Goal: Transaction & Acquisition: Obtain resource

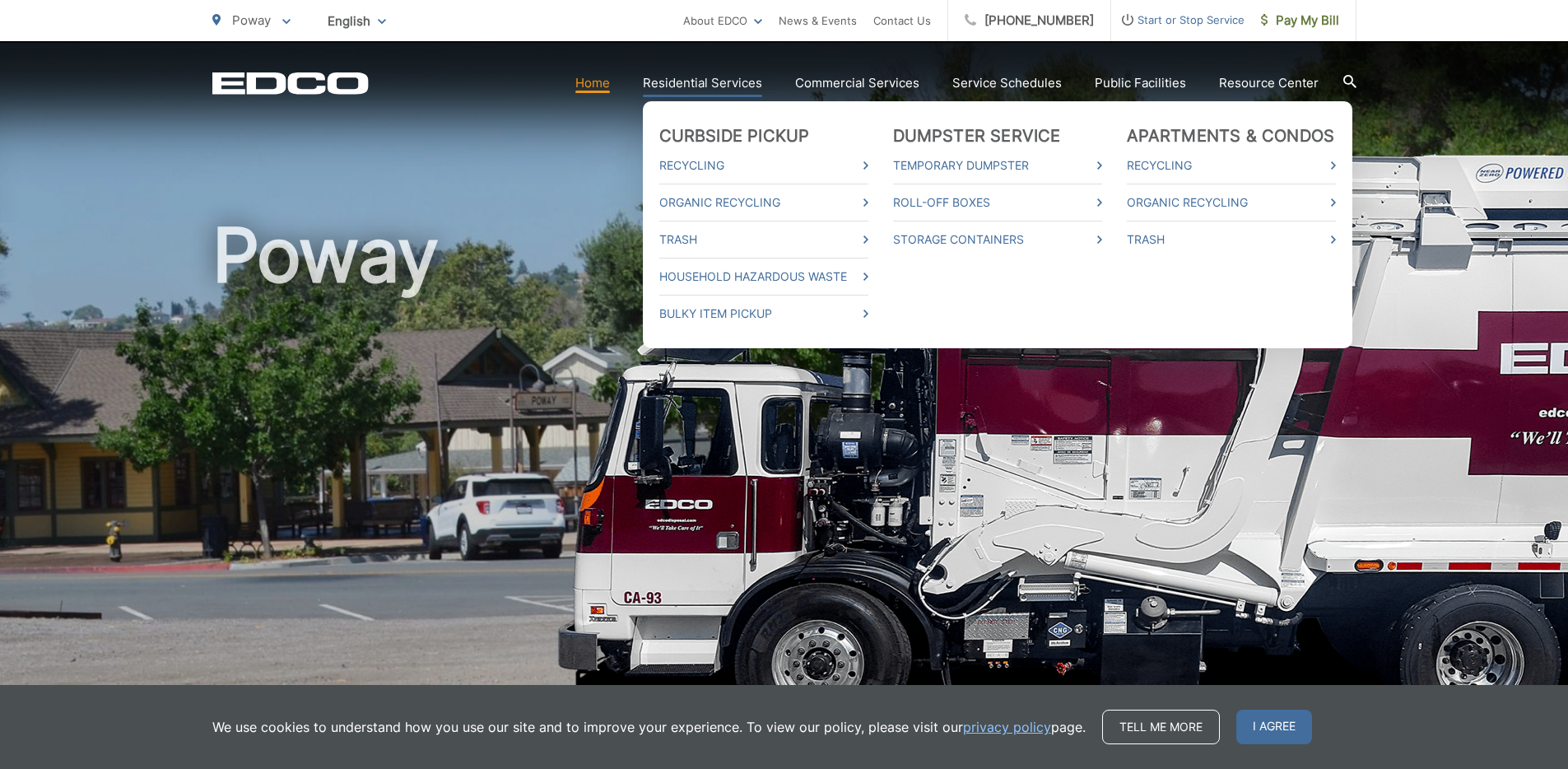
click at [711, 83] on link "Residential Services" at bounding box center [702, 82] width 120 height 20
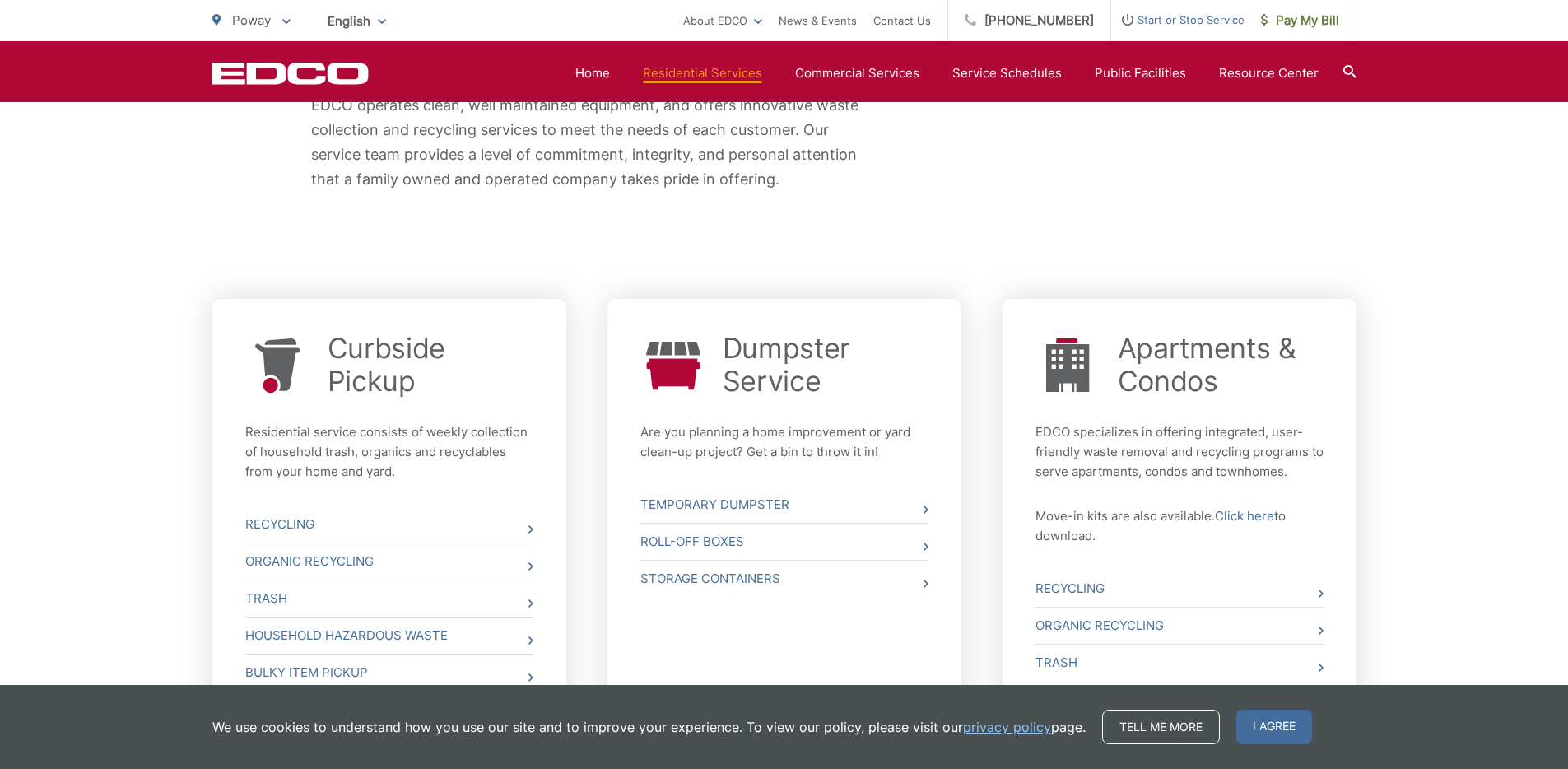
scroll to position [605, 0]
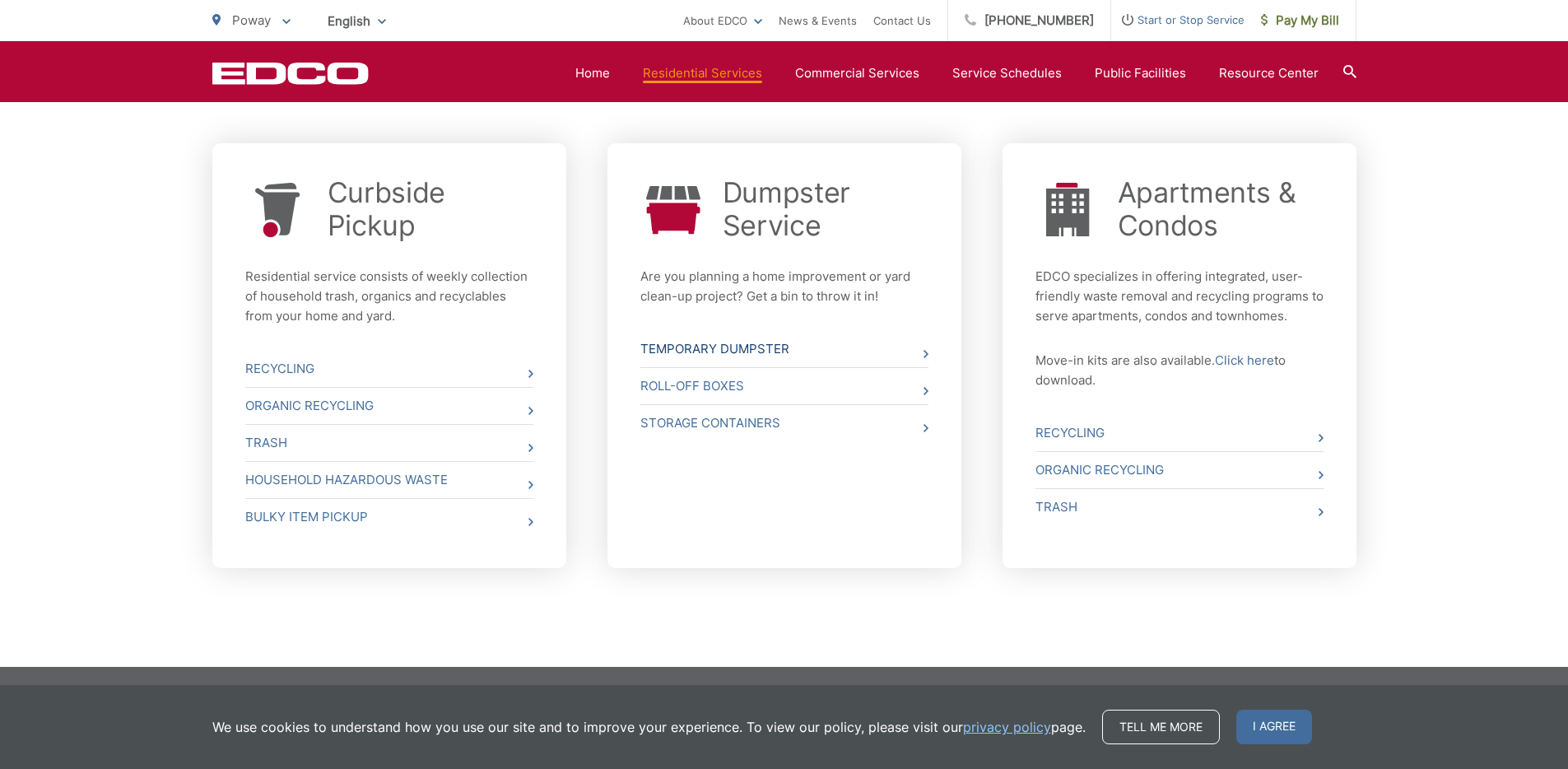
click at [743, 352] on link "Temporary Dumpster" at bounding box center [784, 348] width 288 height 36
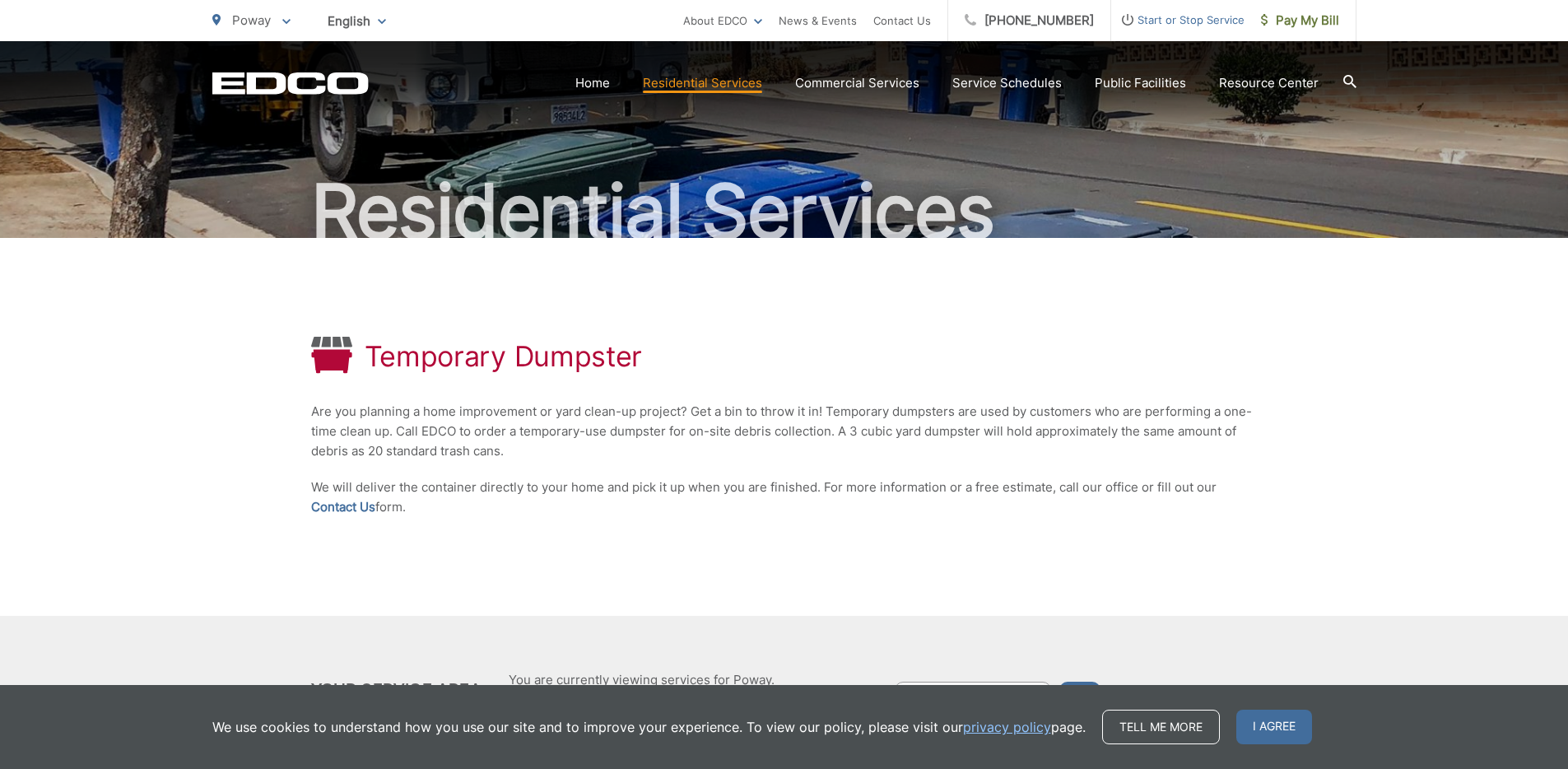
scroll to position [167, 0]
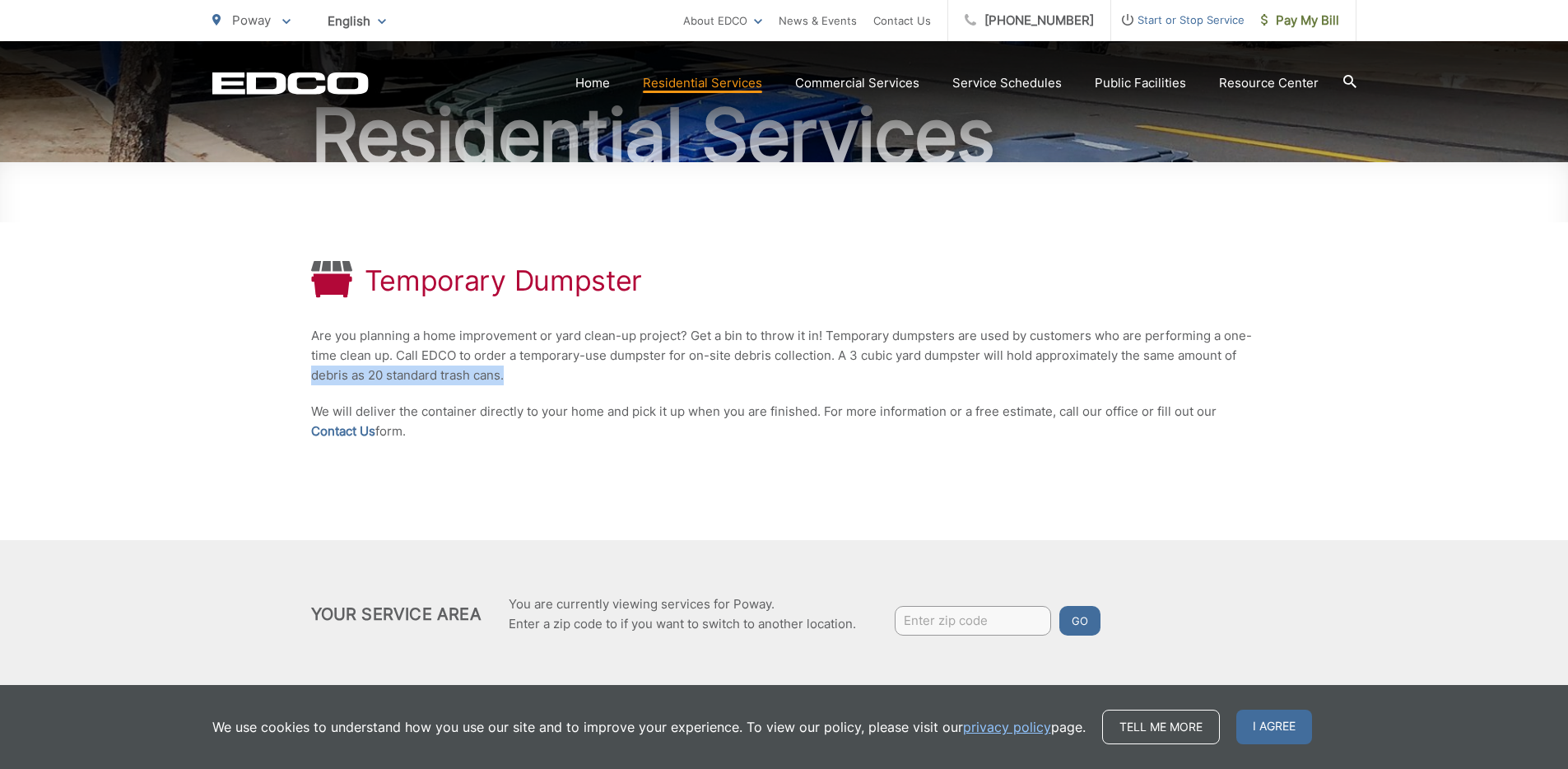
drag, startPoint x: 466, startPoint y: 375, endPoint x: 295, endPoint y: 376, distance: 171.0
click at [293, 376] on div "Temporary Dumpster Are you planning a home improvement or yard clean-up project…" at bounding box center [784, 425] width 1568 height 527
click at [700, 375] on p "Are you planning a home improvement or yard clean-up project? Get a bin to thro…" at bounding box center [784, 355] width 946 height 59
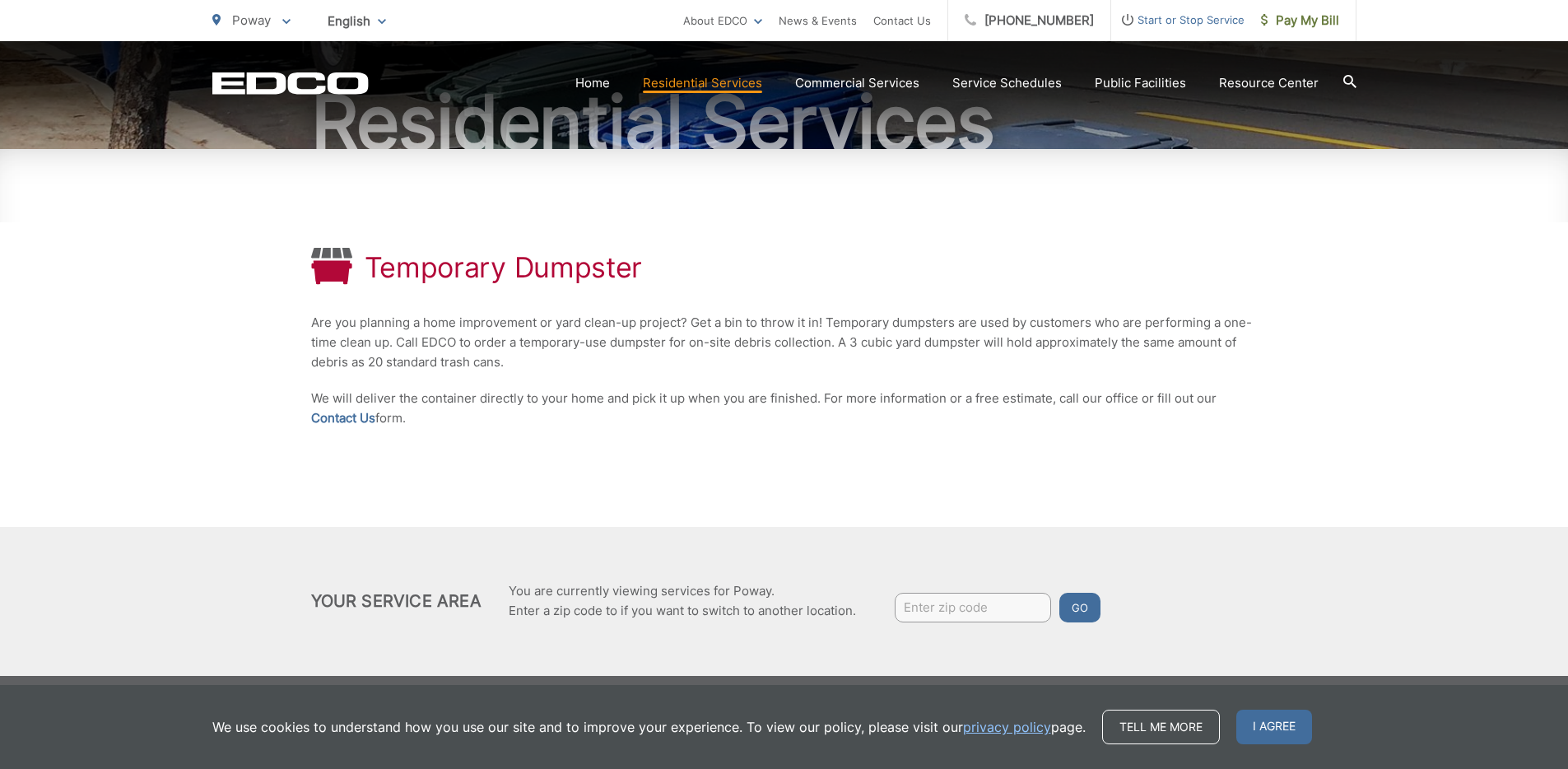
scroll to position [189, 0]
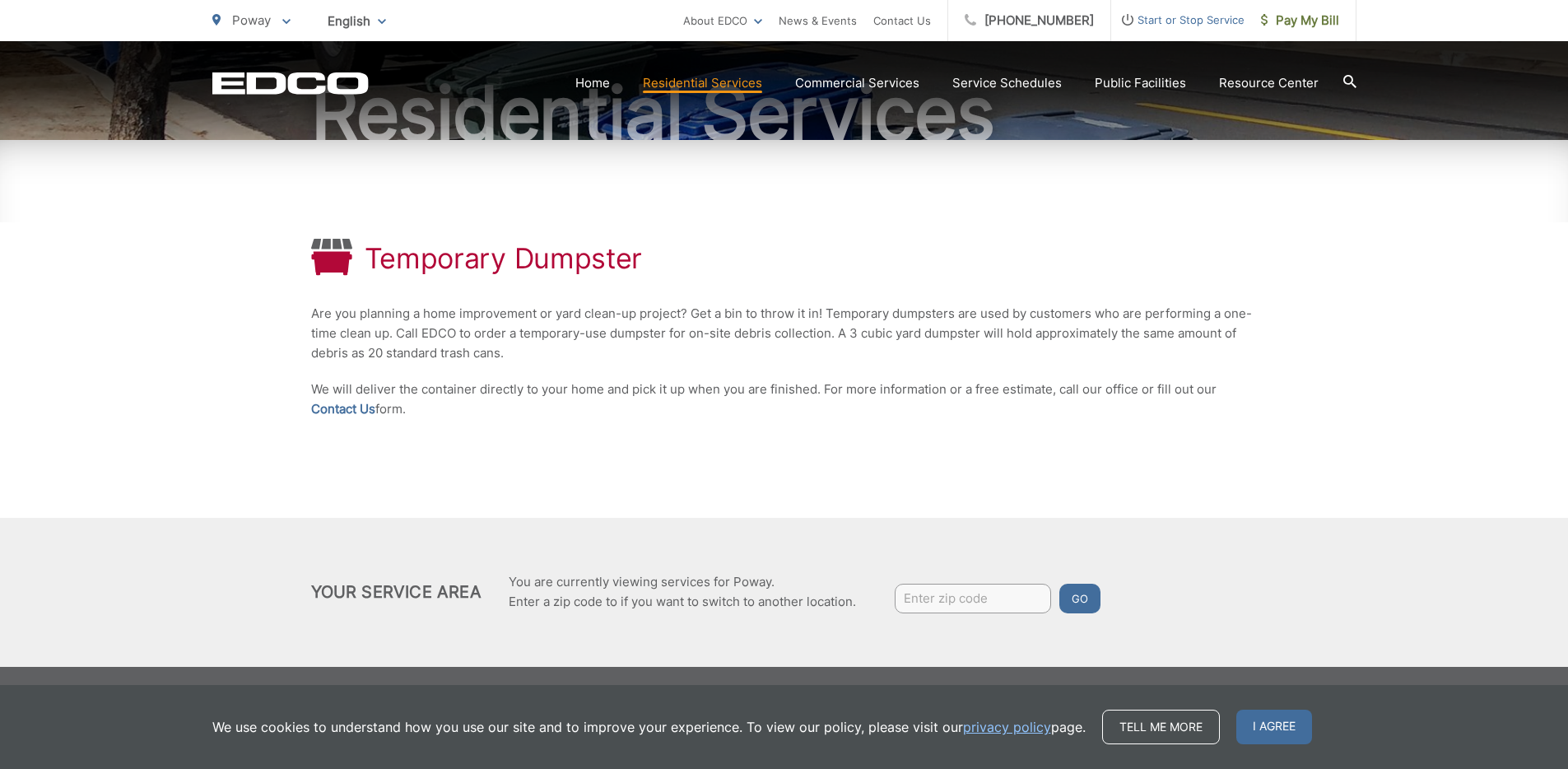
drag, startPoint x: 436, startPoint y: 391, endPoint x: 615, endPoint y: 390, distance: 179.0
click at [610, 391] on p "We will deliver the container directly to your home and pick it up when you are…" at bounding box center [784, 399] width 946 height 40
drag, startPoint x: 636, startPoint y: 389, endPoint x: 789, endPoint y: 391, distance: 153.0
click at [767, 391] on p "We will deliver the container directly to your home and pick it up when you are…" at bounding box center [784, 399] width 946 height 40
click at [823, 392] on p "We will deliver the container directly to your home and pick it up when you are…" at bounding box center [784, 399] width 946 height 40
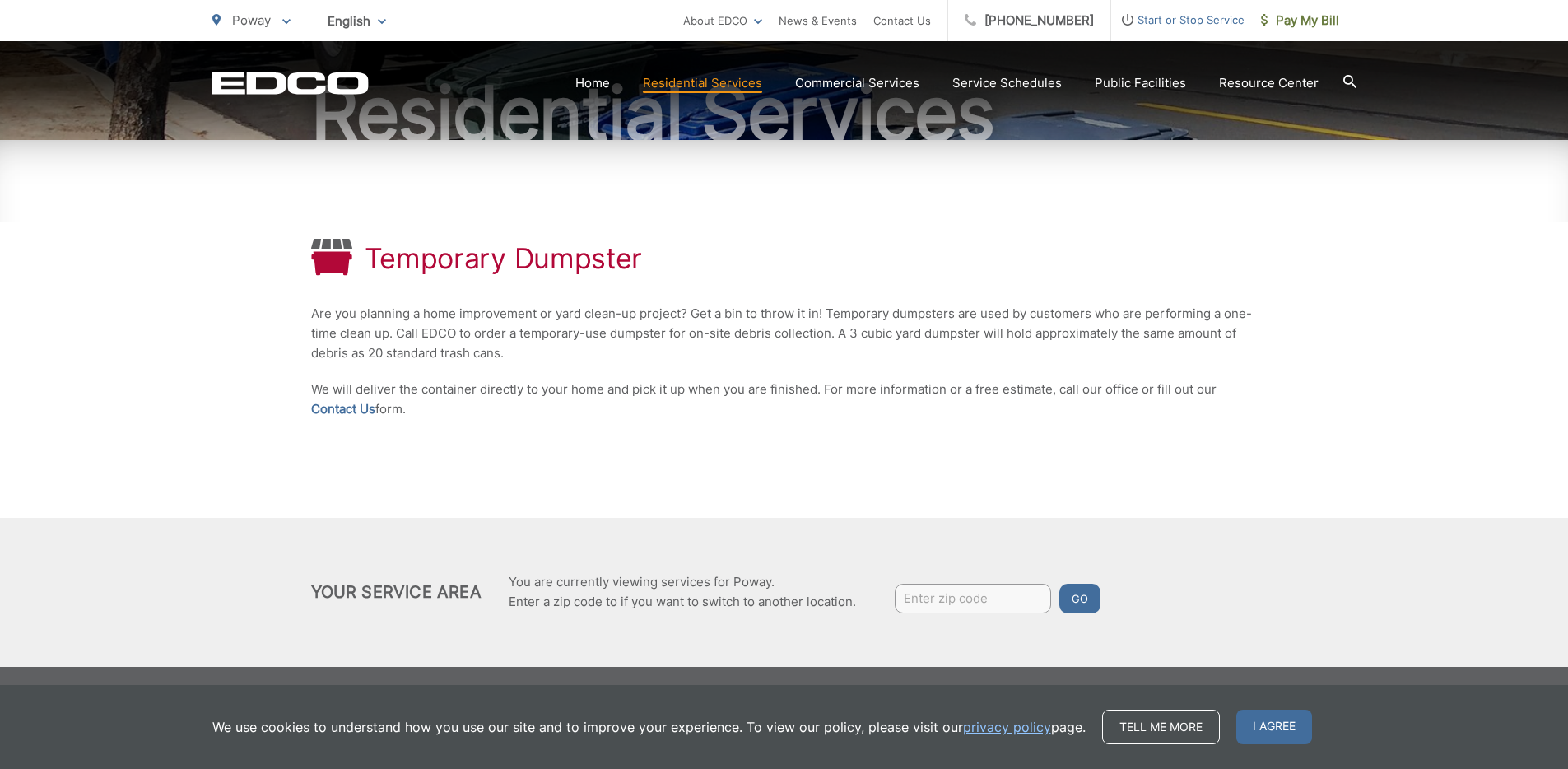
drag, startPoint x: 835, startPoint y: 391, endPoint x: 1219, endPoint y: 400, distance: 384.1
click at [1219, 400] on p "We will deliver the container directly to your home and pick it up when you are…" at bounding box center [784, 399] width 946 height 40
click at [1074, 450] on div "Temporary Dumpster Are you planning a home improvement or yard clean-up project…" at bounding box center [784, 329] width 946 height 378
click at [990, 584] on div "Your Service Area You are currently viewing services for Poway. Enter a zip cod…" at bounding box center [784, 592] width 946 height 50
click at [998, 577] on div "Your Service Area You are currently viewing services for Poway. Enter a zip cod…" at bounding box center [784, 592] width 946 height 50
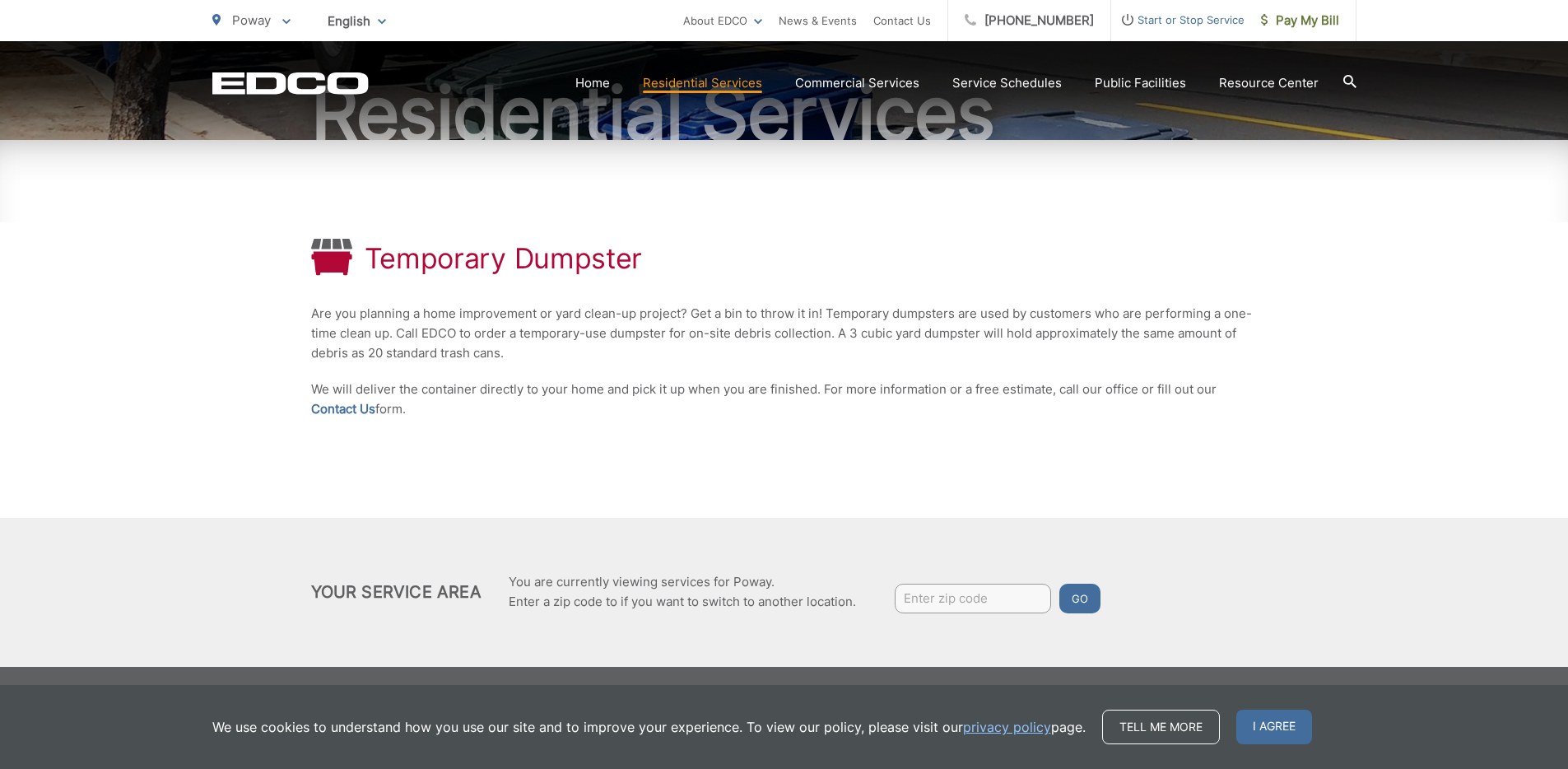
click at [989, 594] on input "Enter zip code" at bounding box center [973, 598] width 156 height 30
type input "92064"
click at [1059, 583] on button "Go" at bounding box center [1080, 598] width 42 height 30
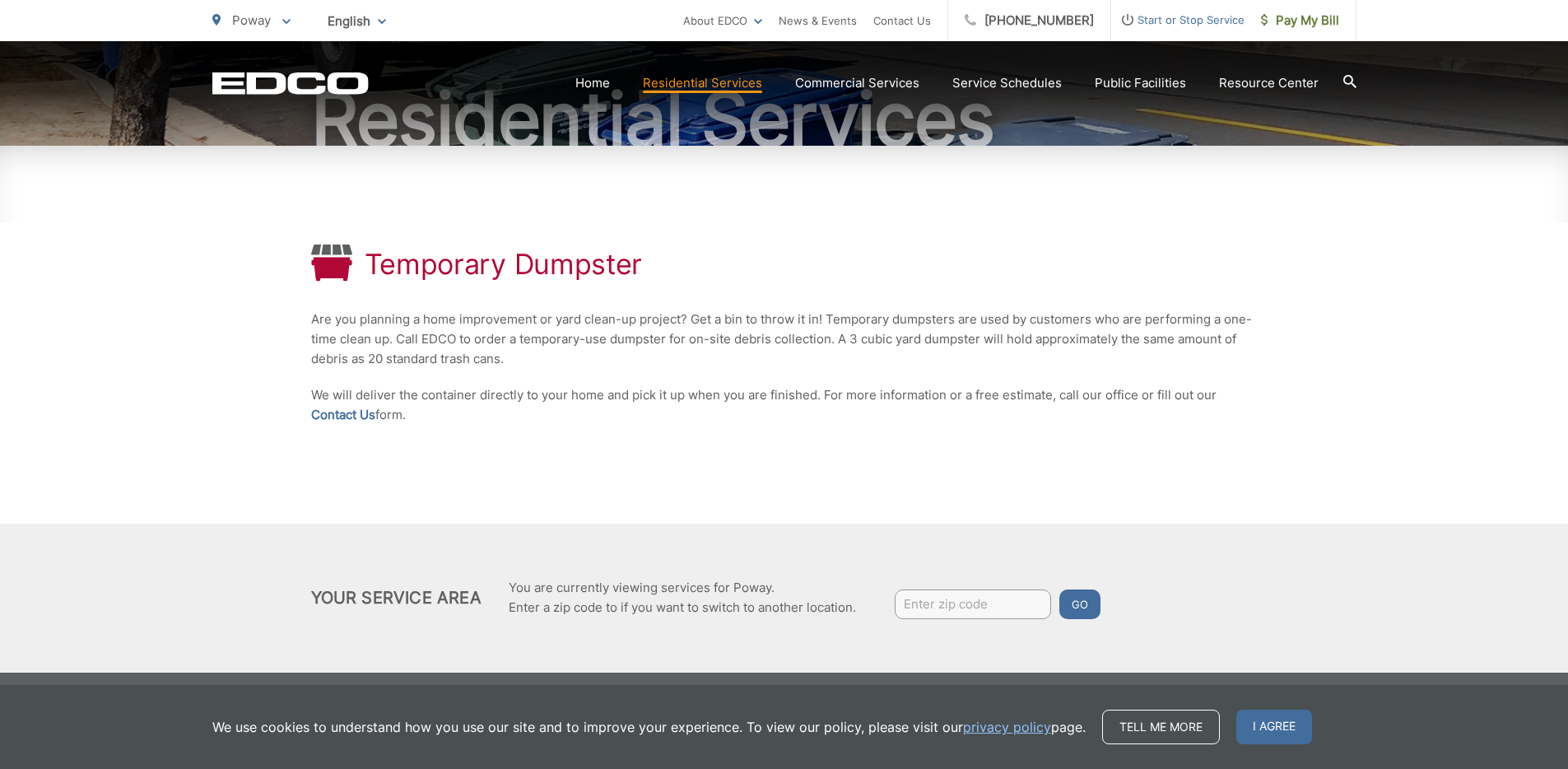
scroll to position [189, 0]
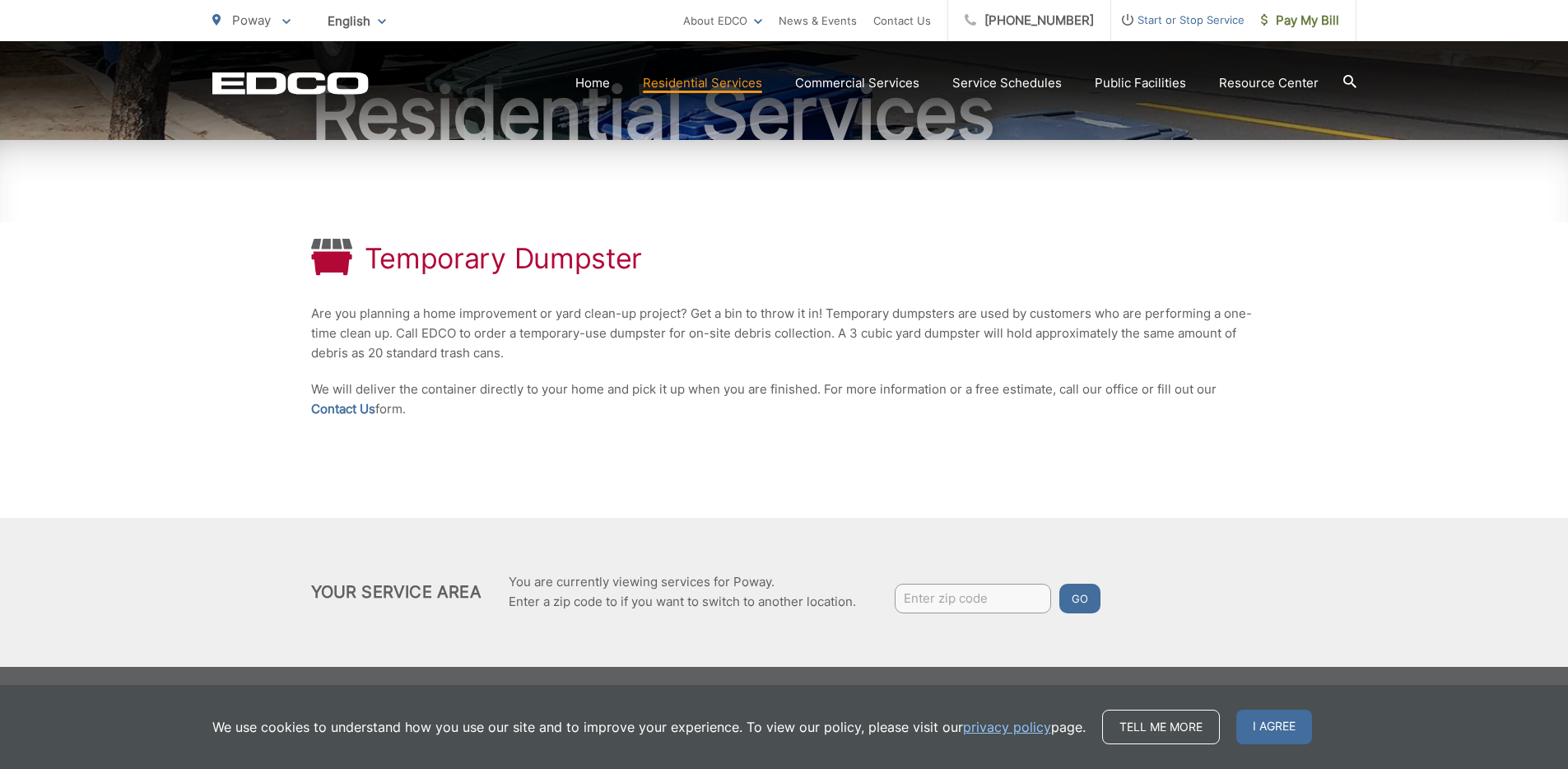
click at [1297, 738] on span "I agree" at bounding box center [1274, 727] width 75 height 35
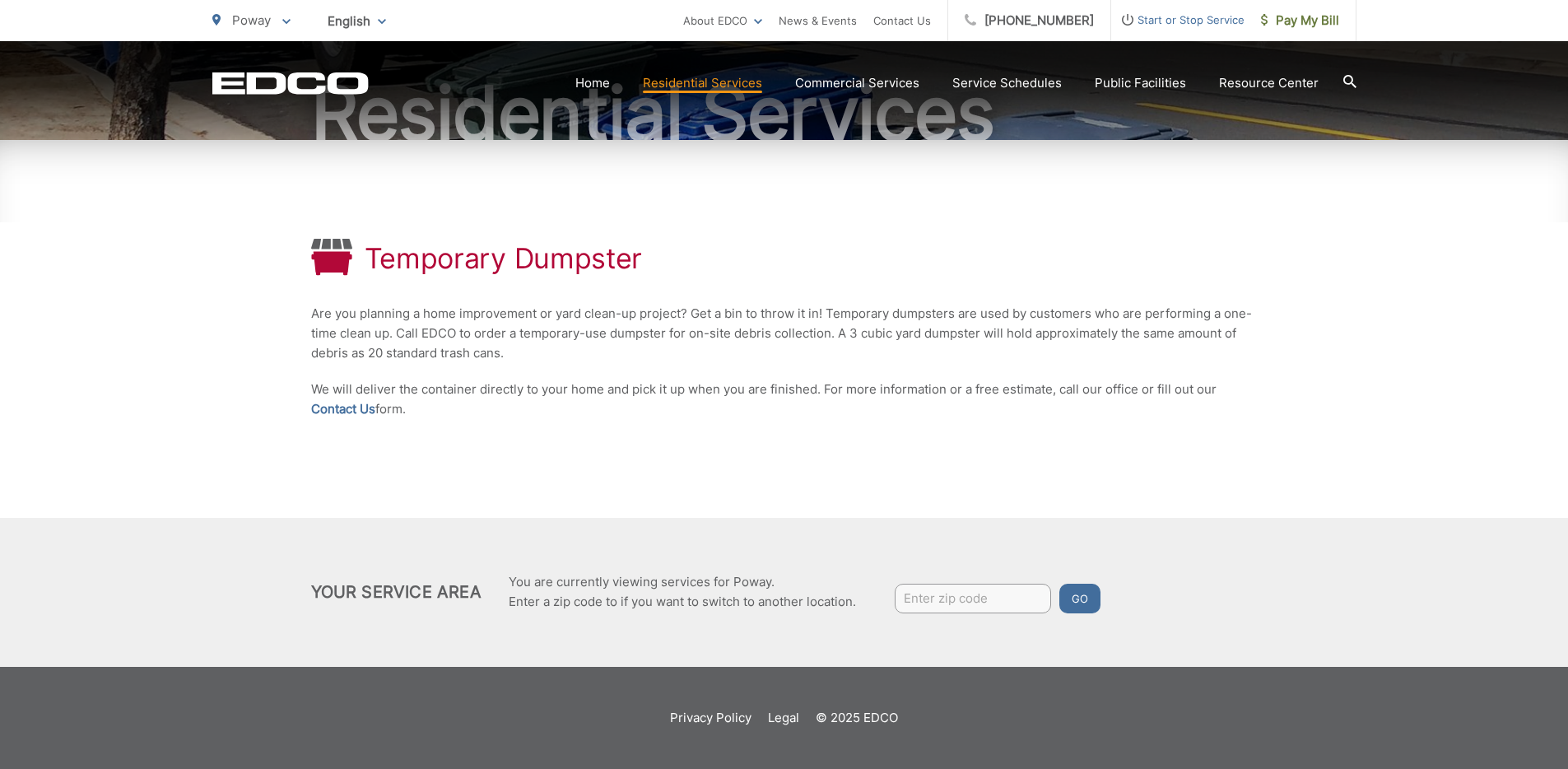
click at [996, 597] on input "Enter zip code" at bounding box center [973, 598] width 156 height 30
type input "92064"
click at [1073, 588] on button "Go" at bounding box center [1080, 598] width 42 height 30
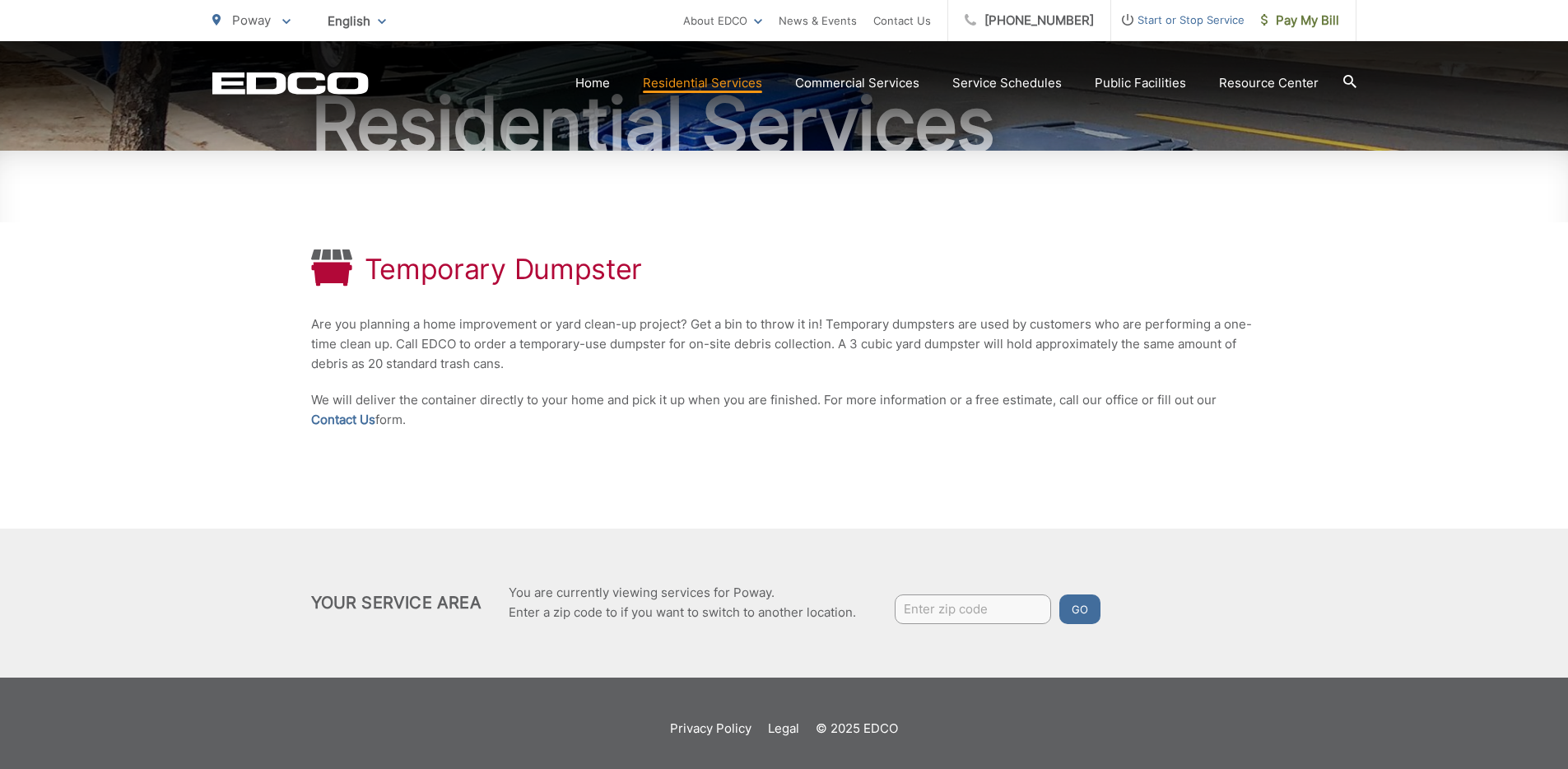
scroll to position [189, 0]
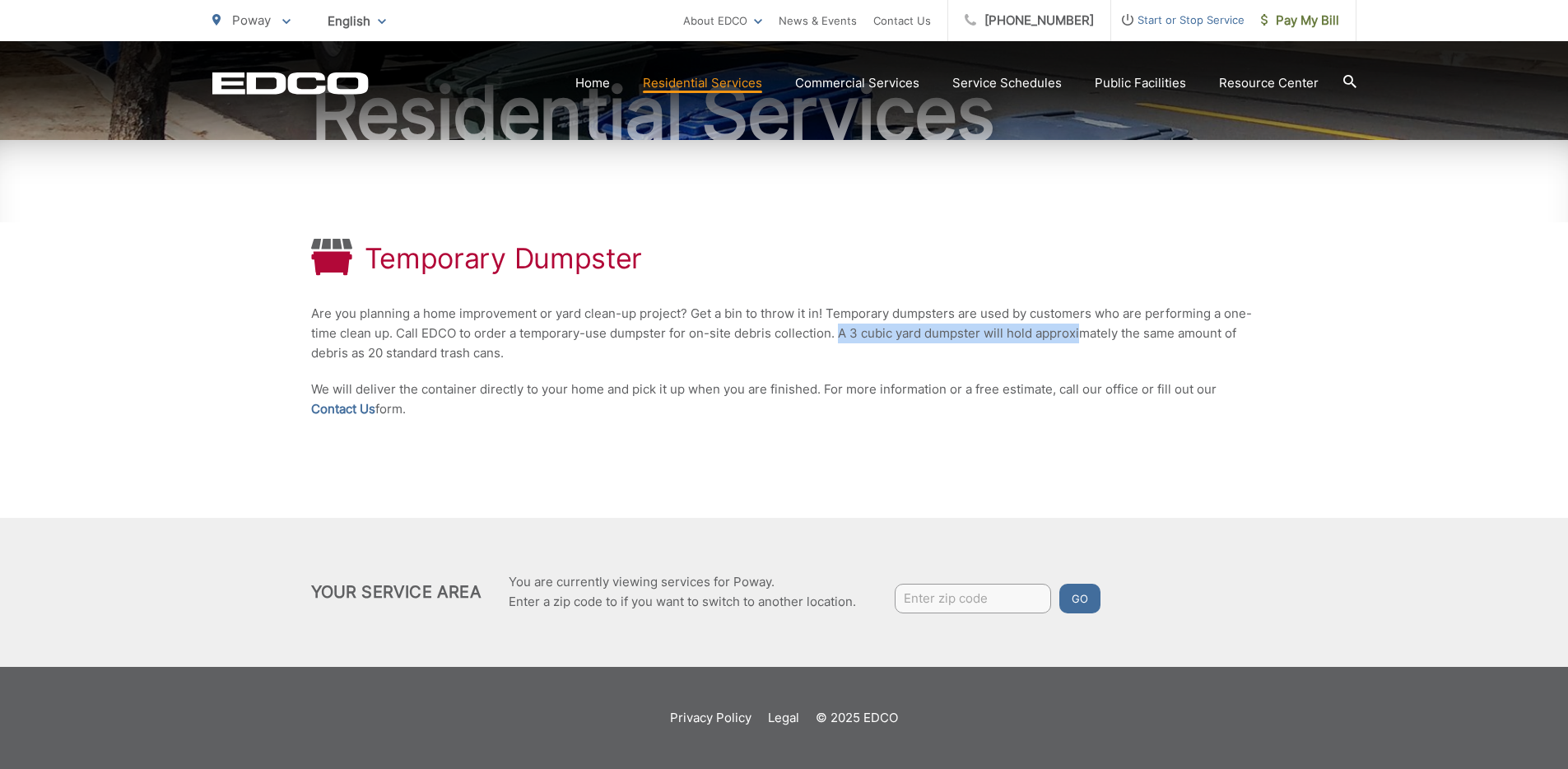
drag, startPoint x: 838, startPoint y: 332, endPoint x: 1080, endPoint y: 333, distance: 242.0
click at [1080, 333] on p "Are you planning a home improvement or yard clean-up project? Get a bin to thro…" at bounding box center [784, 333] width 946 height 59
click at [1081, 333] on p "Are you planning a home improvement or yard clean-up project? Get a bin to thro…" at bounding box center [784, 333] width 946 height 59
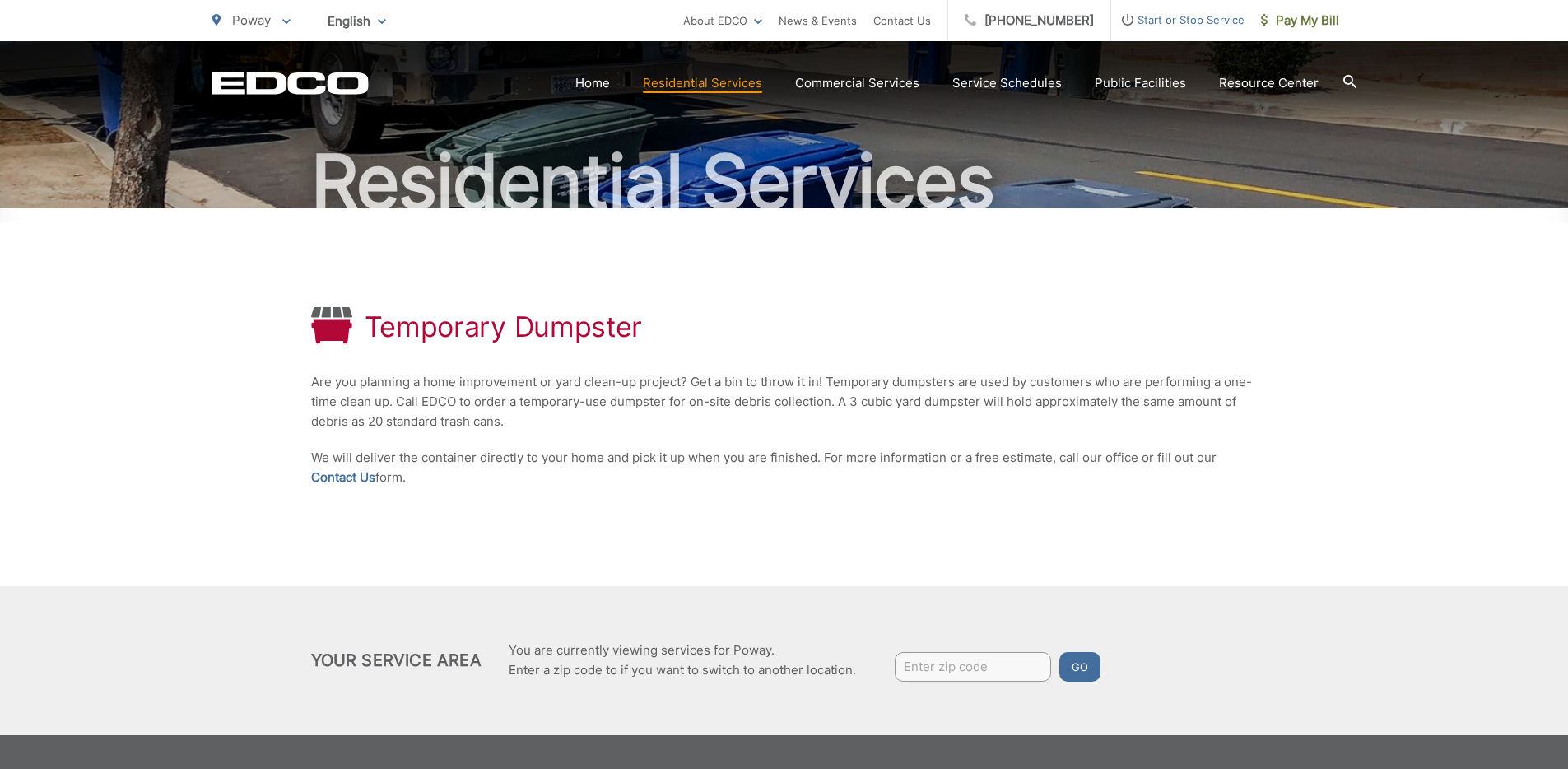
scroll to position [0, 0]
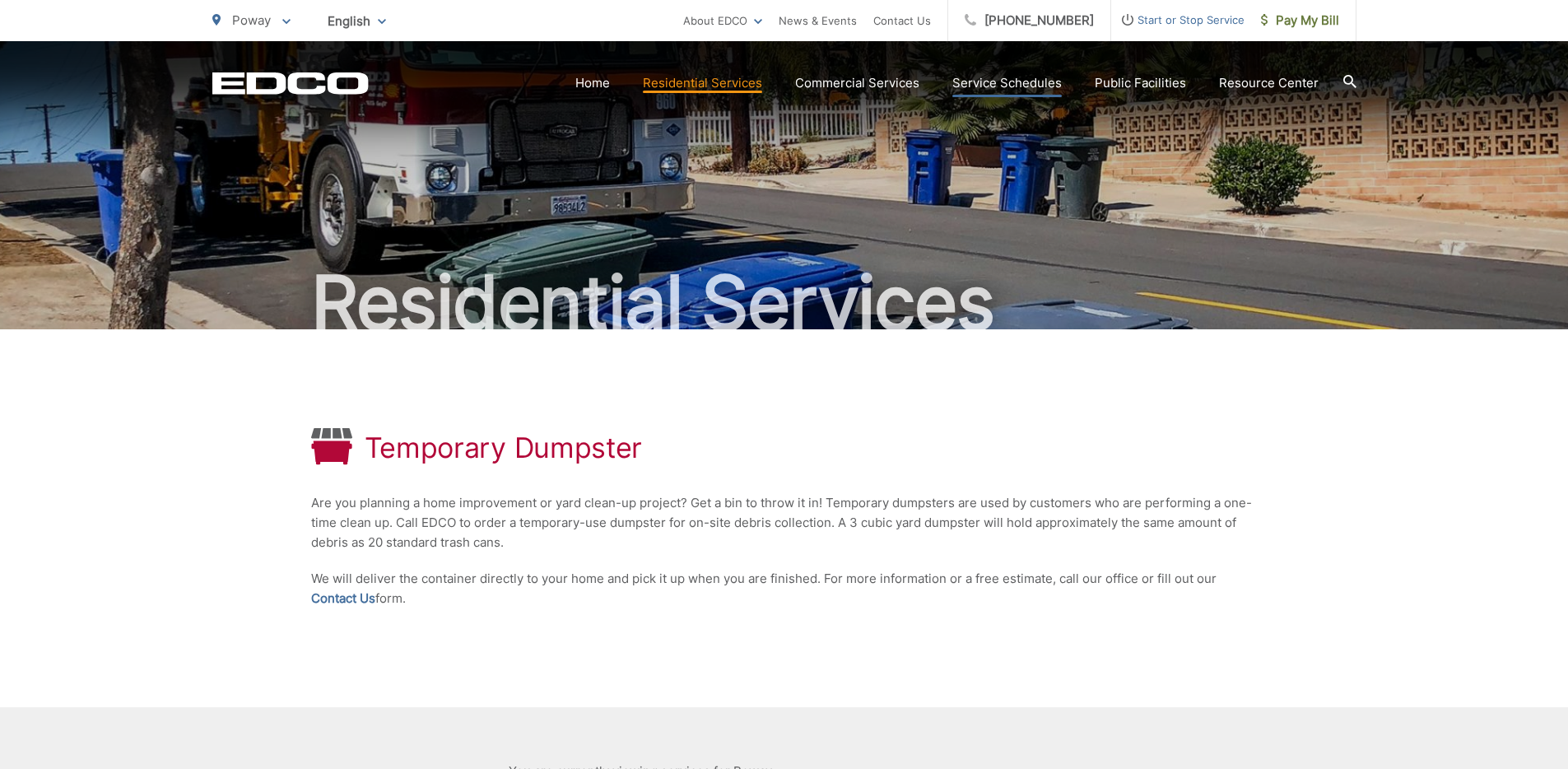
click at [1018, 81] on link "Service Schedules" at bounding box center [1007, 82] width 109 height 20
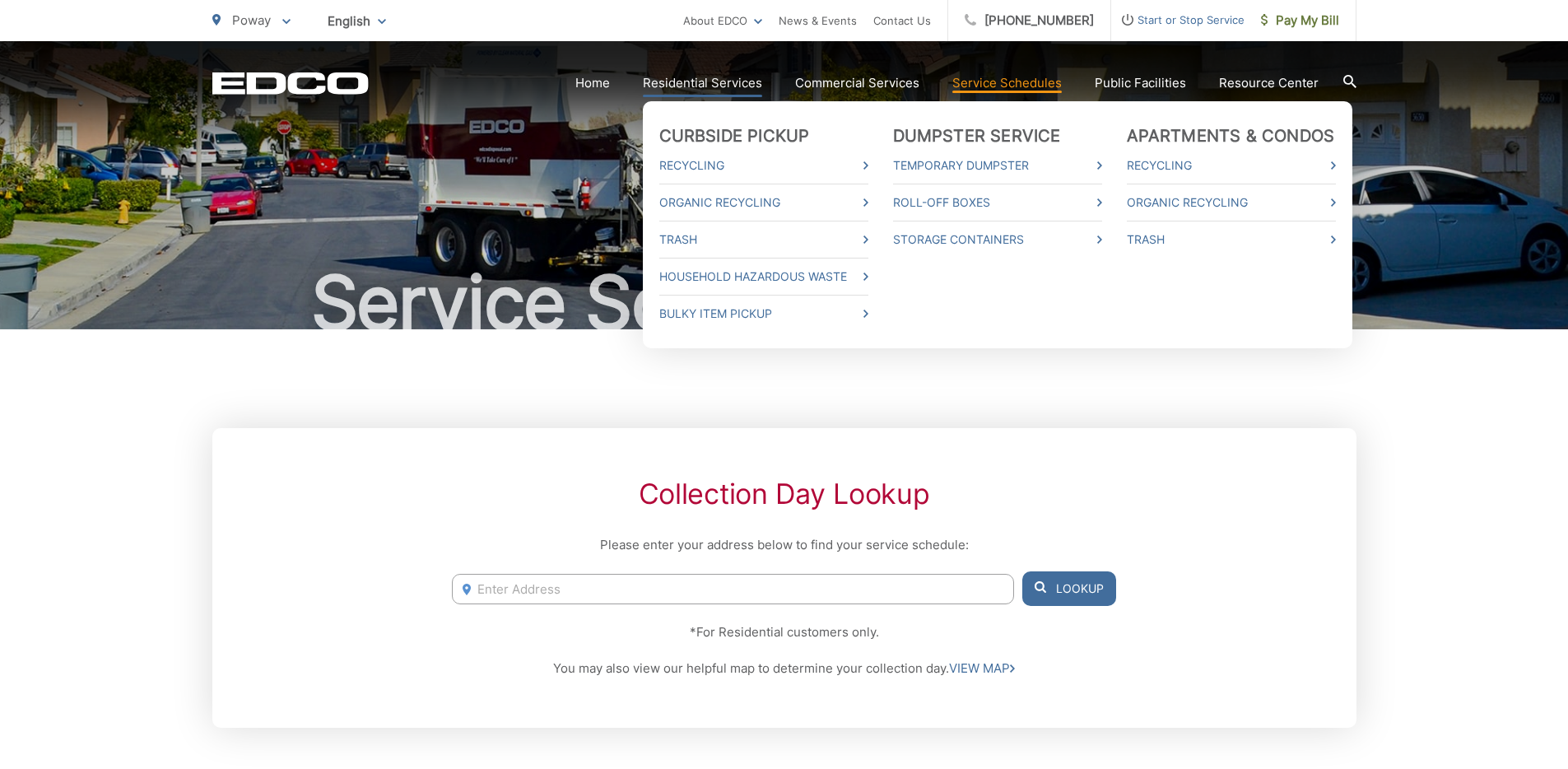
click at [672, 77] on link "Residential Services" at bounding box center [702, 82] width 120 height 20
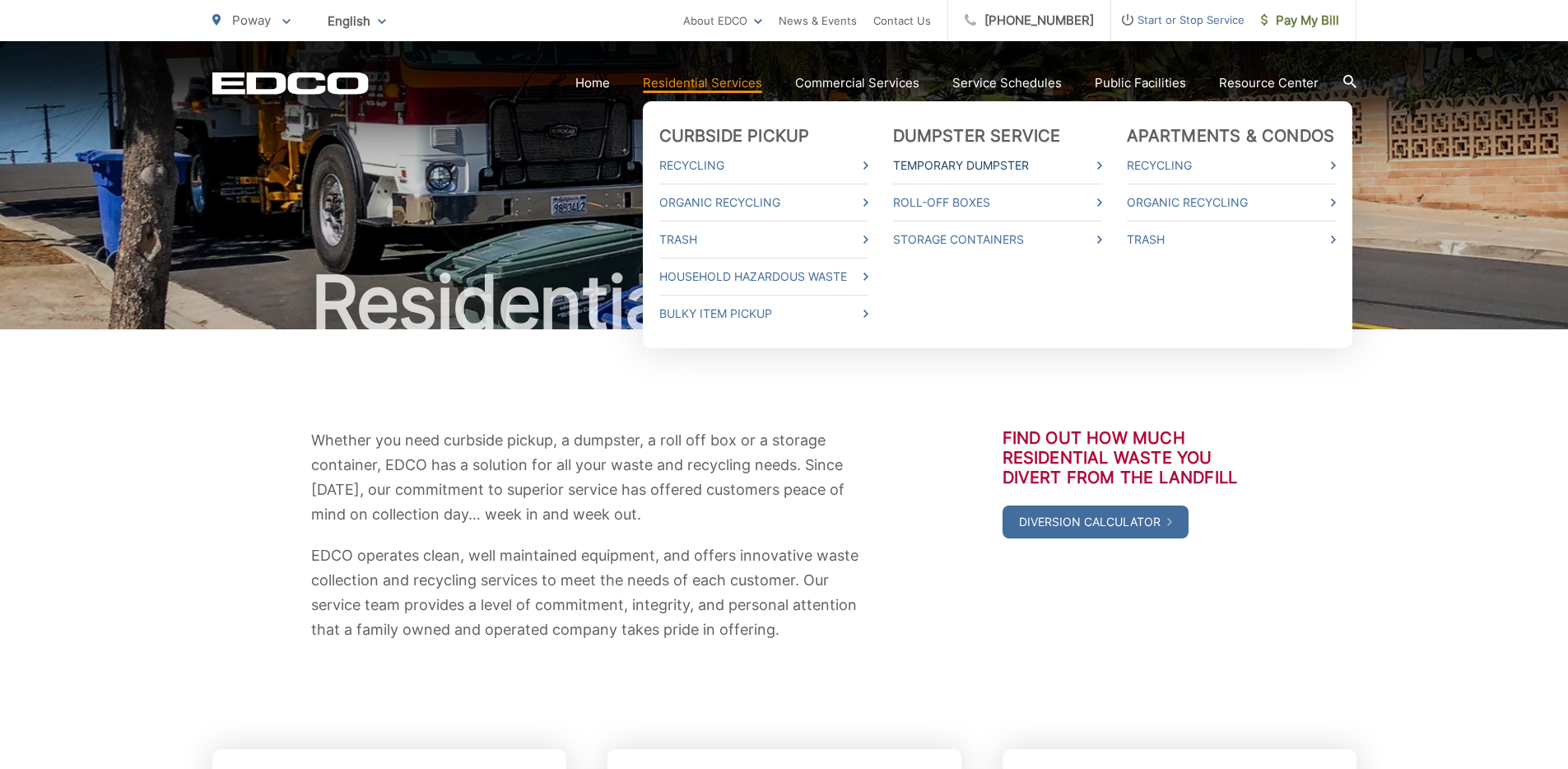
click at [1018, 170] on link "Temporary Dumpster" at bounding box center [997, 164] width 209 height 20
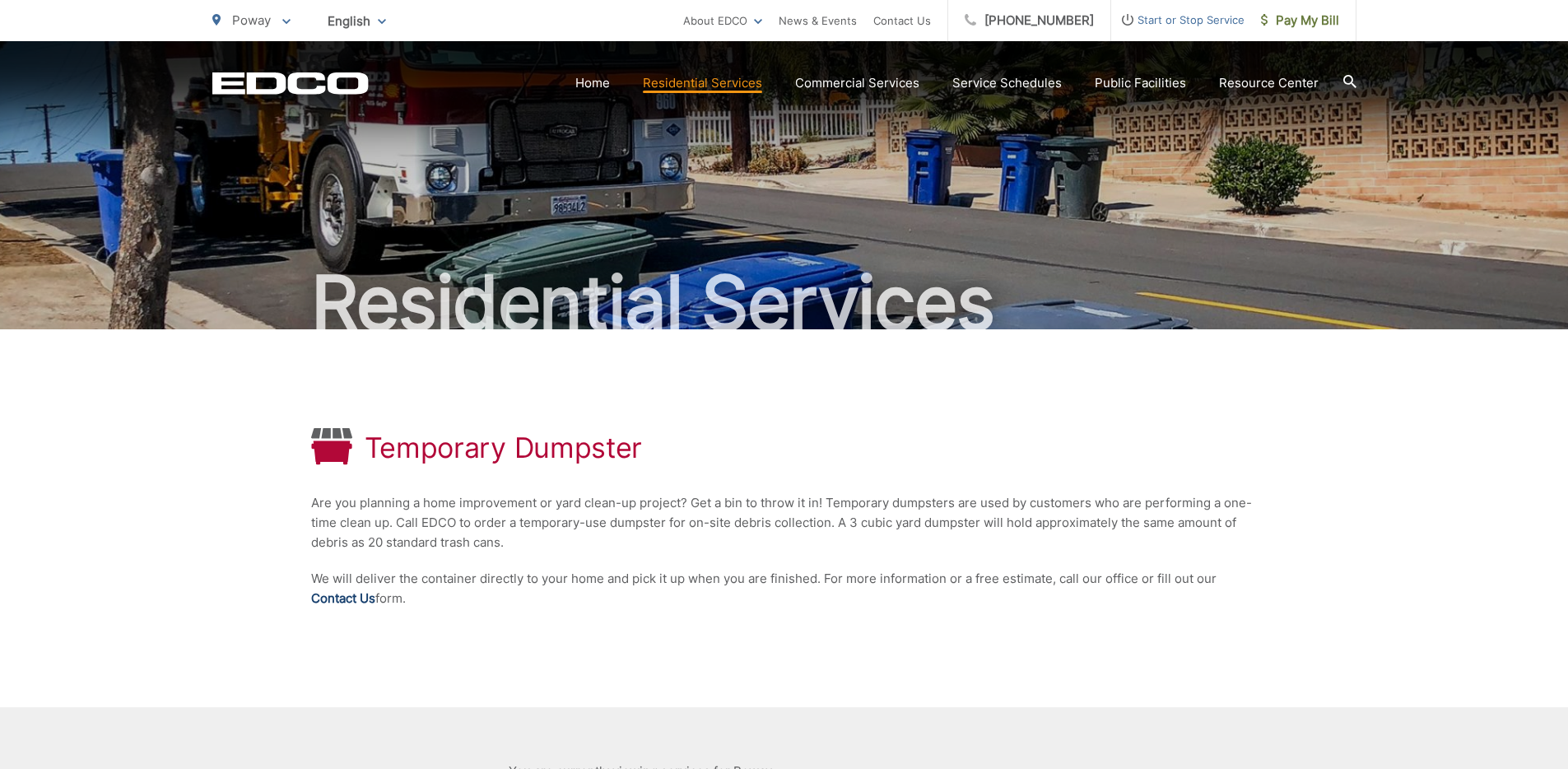
click at [370, 605] on link "Contact Us" at bounding box center [343, 598] width 64 height 20
drag, startPoint x: 365, startPoint y: 448, endPoint x: 679, endPoint y: 444, distance: 314.0
click at [679, 444] on div "Temporary Dumpster" at bounding box center [784, 449] width 946 height 41
click at [728, 443] on div "Temporary Dumpster" at bounding box center [784, 449] width 946 height 41
drag, startPoint x: 507, startPoint y: 506, endPoint x: 830, endPoint y: 499, distance: 323.1
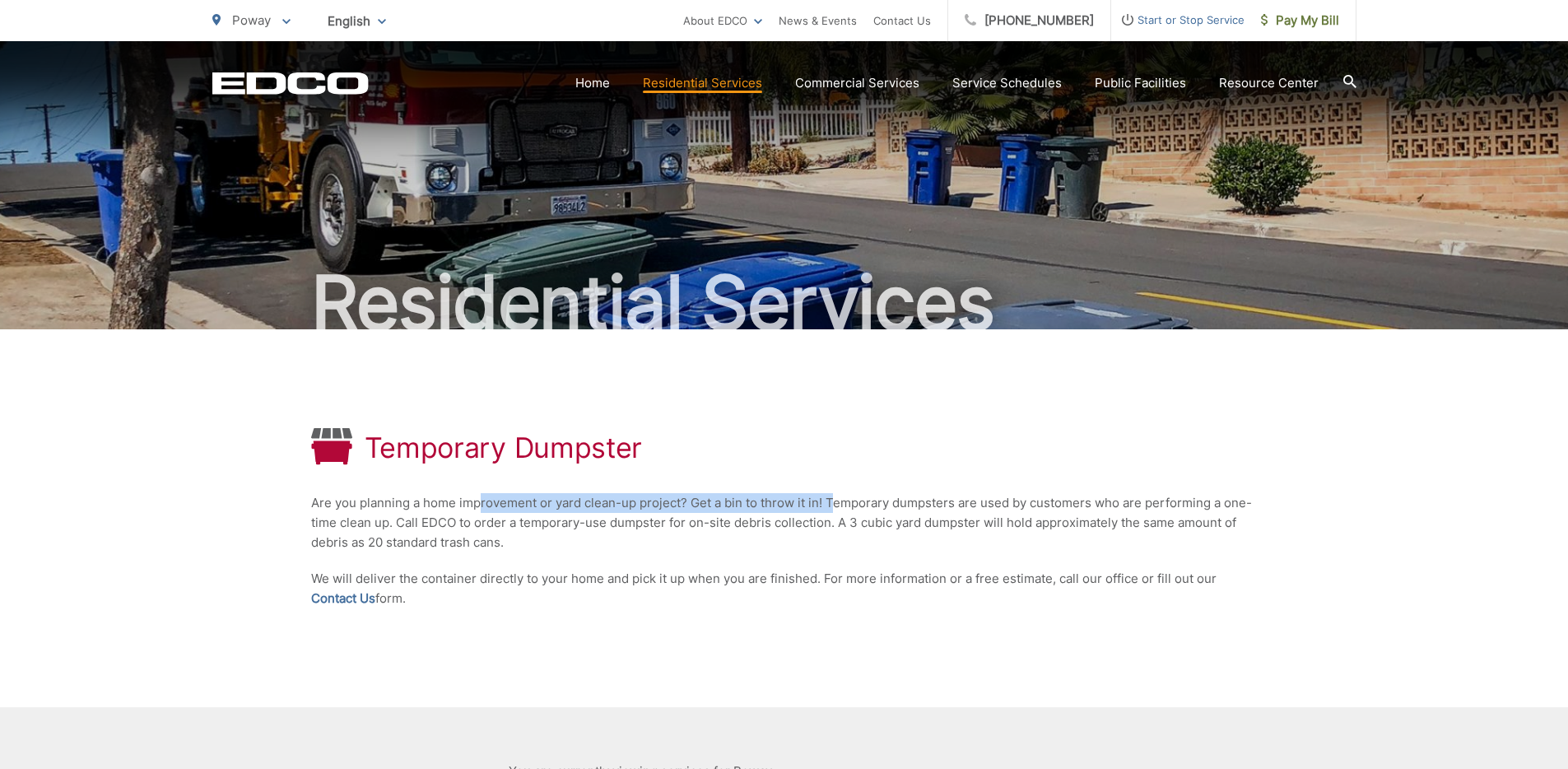
click at [830, 499] on p "Are you planning a home improvement or yard clean-up project? Get a bin to thro…" at bounding box center [784, 522] width 946 height 59
drag, startPoint x: 884, startPoint y: 507, endPoint x: 873, endPoint y: 508, distance: 11.0
click at [884, 507] on p "Are you planning a home improvement or yard clean-up project? Get a bin to thro…" at bounding box center [784, 522] width 946 height 59
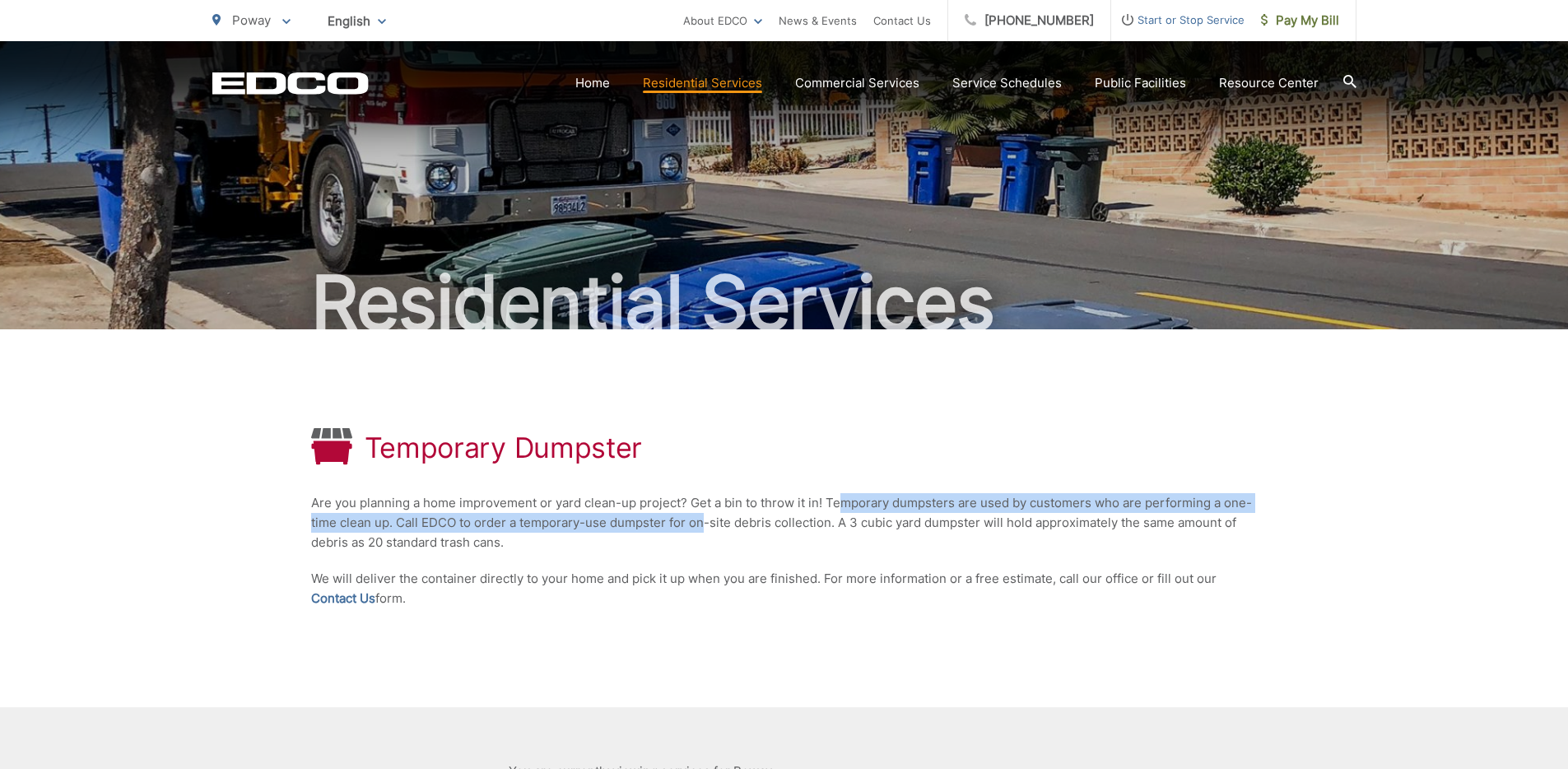
drag, startPoint x: 844, startPoint y: 504, endPoint x: 706, endPoint y: 530, distance: 140.4
click at [706, 530] on p "Are you planning a home improvement or yard clean-up project? Get a bin to thro…" at bounding box center [784, 522] width 946 height 59
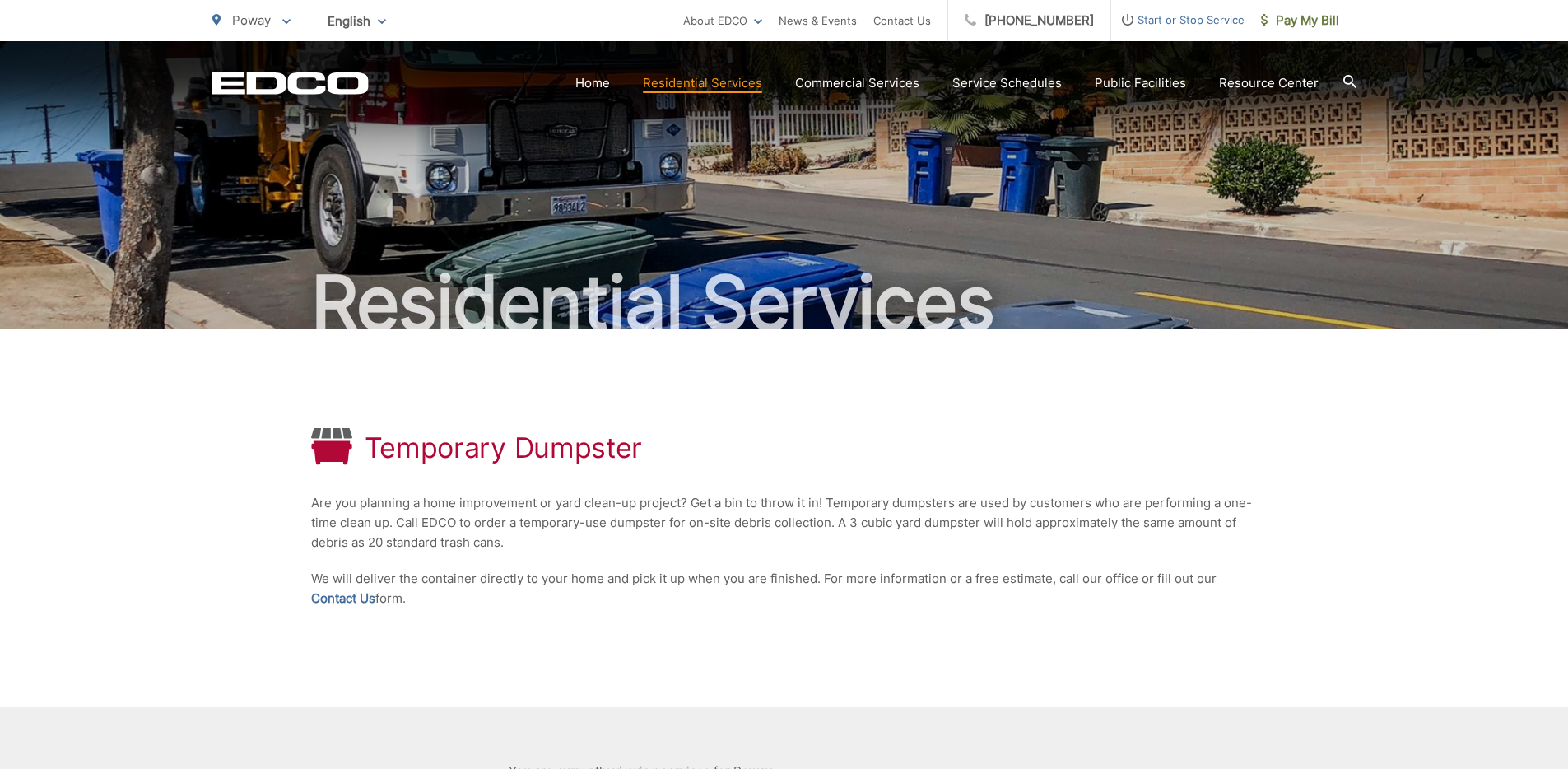
click at [730, 525] on p "Are you planning a home improvement or yard clean-up project? Get a bin to thro…" at bounding box center [784, 522] width 946 height 59
drag, startPoint x: 970, startPoint y: 528, endPoint x: 513, endPoint y: 526, distance: 457.0
click at [513, 526] on p "Are you planning a home improvement or yard clean-up project? Get a bin to thro…" at bounding box center [784, 522] width 946 height 59
click at [516, 548] on p "Are you planning a home improvement or yard clean-up project? Get a bin to thro…" at bounding box center [784, 522] width 946 height 59
drag, startPoint x: 469, startPoint y: 582, endPoint x: 561, endPoint y: 583, distance: 92.0
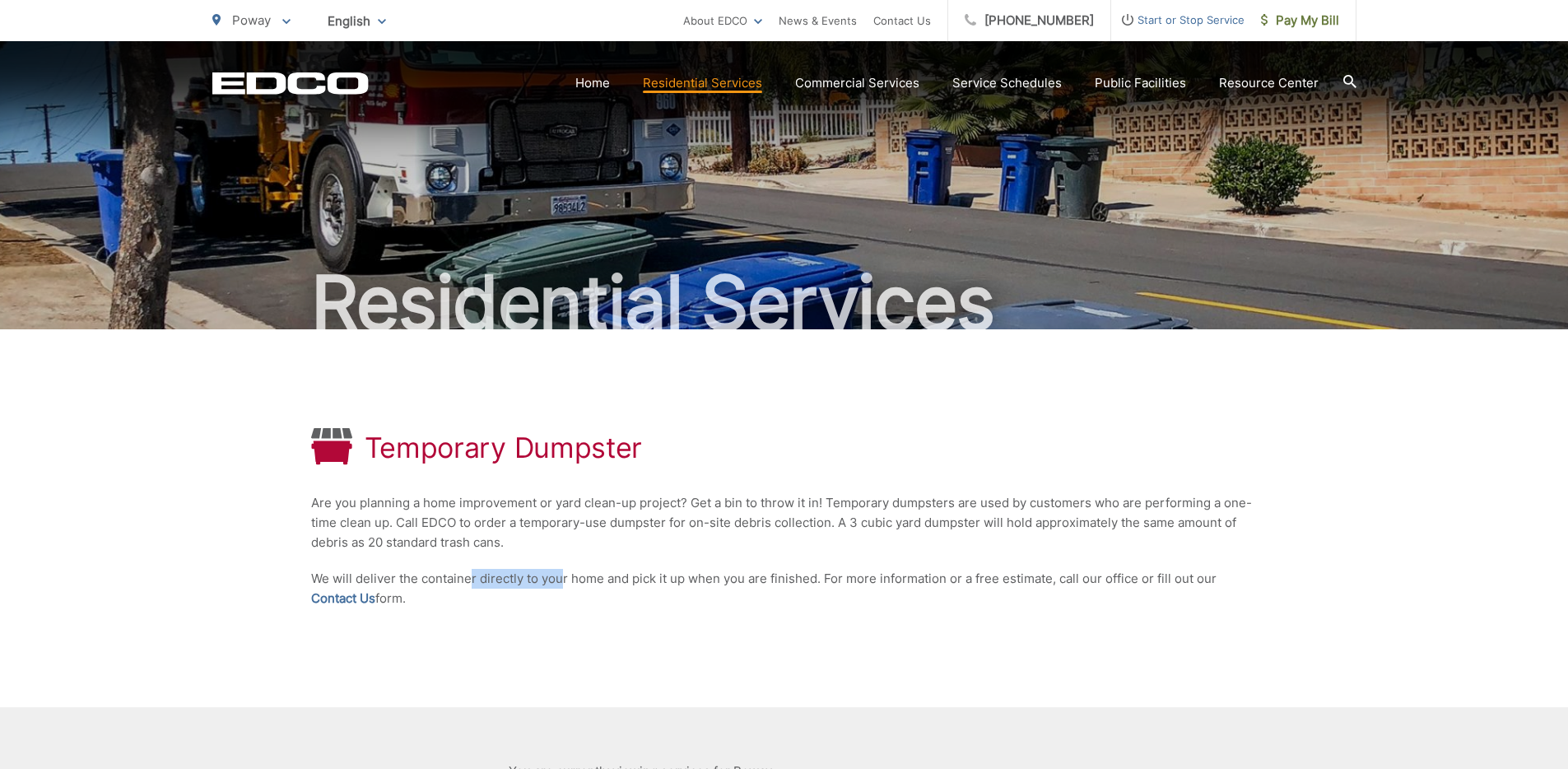
click at [561, 583] on p "We will deliver the container directly to your home and pick it up when you are…" at bounding box center [784, 588] width 946 height 40
click at [569, 581] on p "We will deliver the container directly to your home and pick it up when you are…" at bounding box center [784, 588] width 946 height 40
drag, startPoint x: 556, startPoint y: 580, endPoint x: 1160, endPoint y: 605, distance: 604.5
click at [1181, 605] on p "We will deliver the container directly to your home and pick it up when you are…" at bounding box center [784, 588] width 946 height 40
click at [1062, 614] on div "Temporary Dumpster Are you planning a home improvement or yard clean-up project…" at bounding box center [784, 518] width 946 height 378
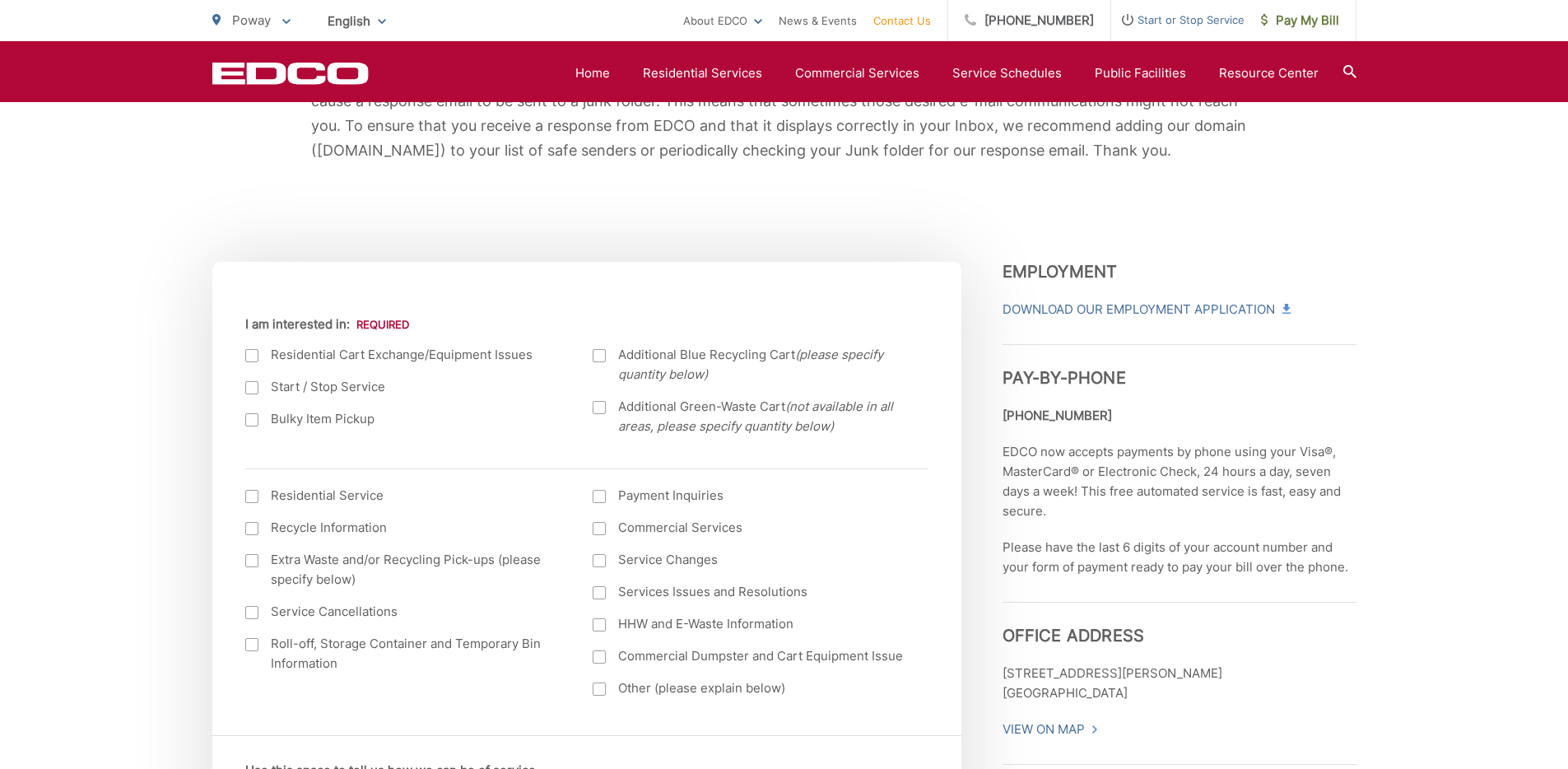
scroll to position [607, 0]
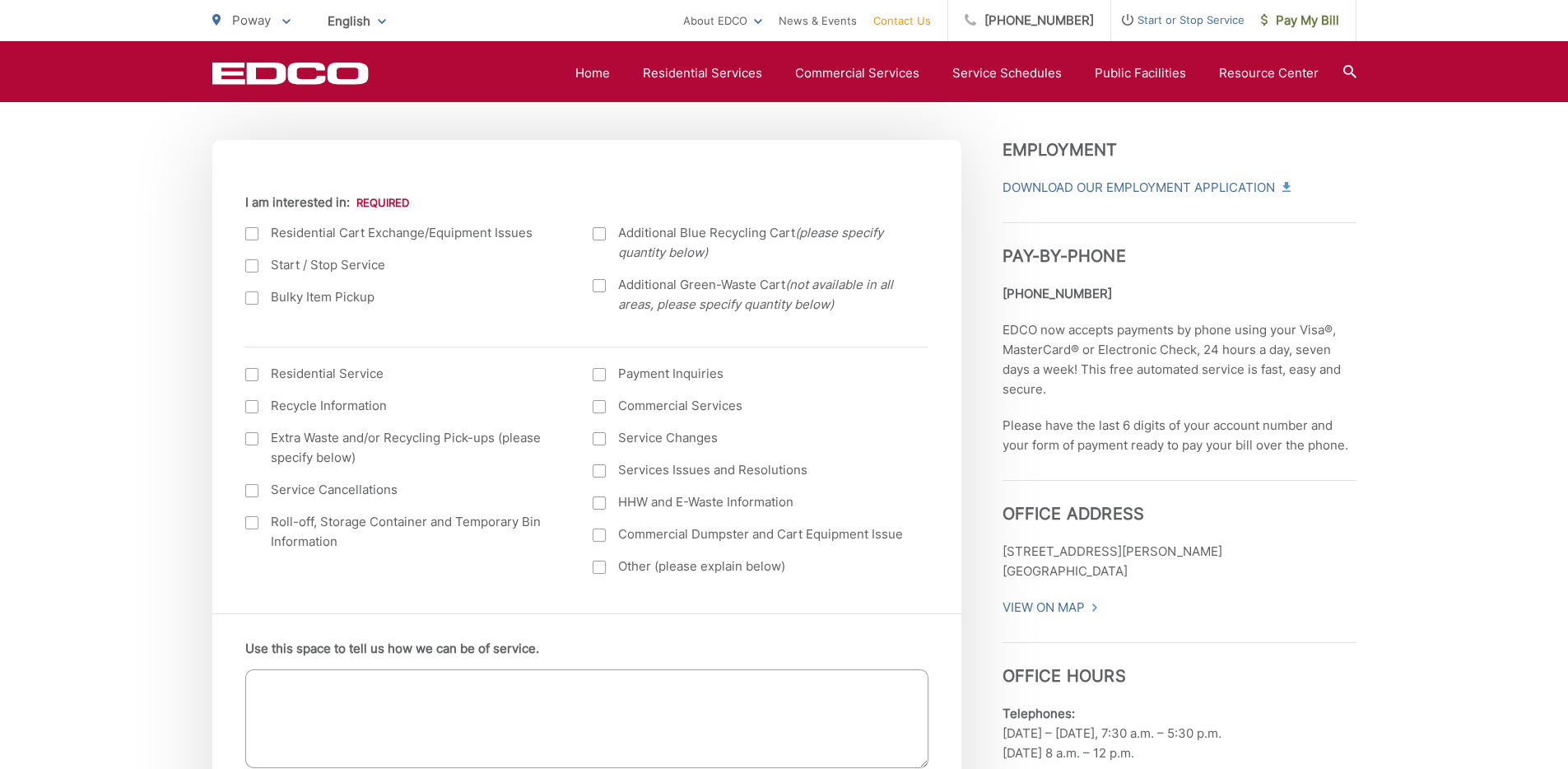
scroll to position [524, 0]
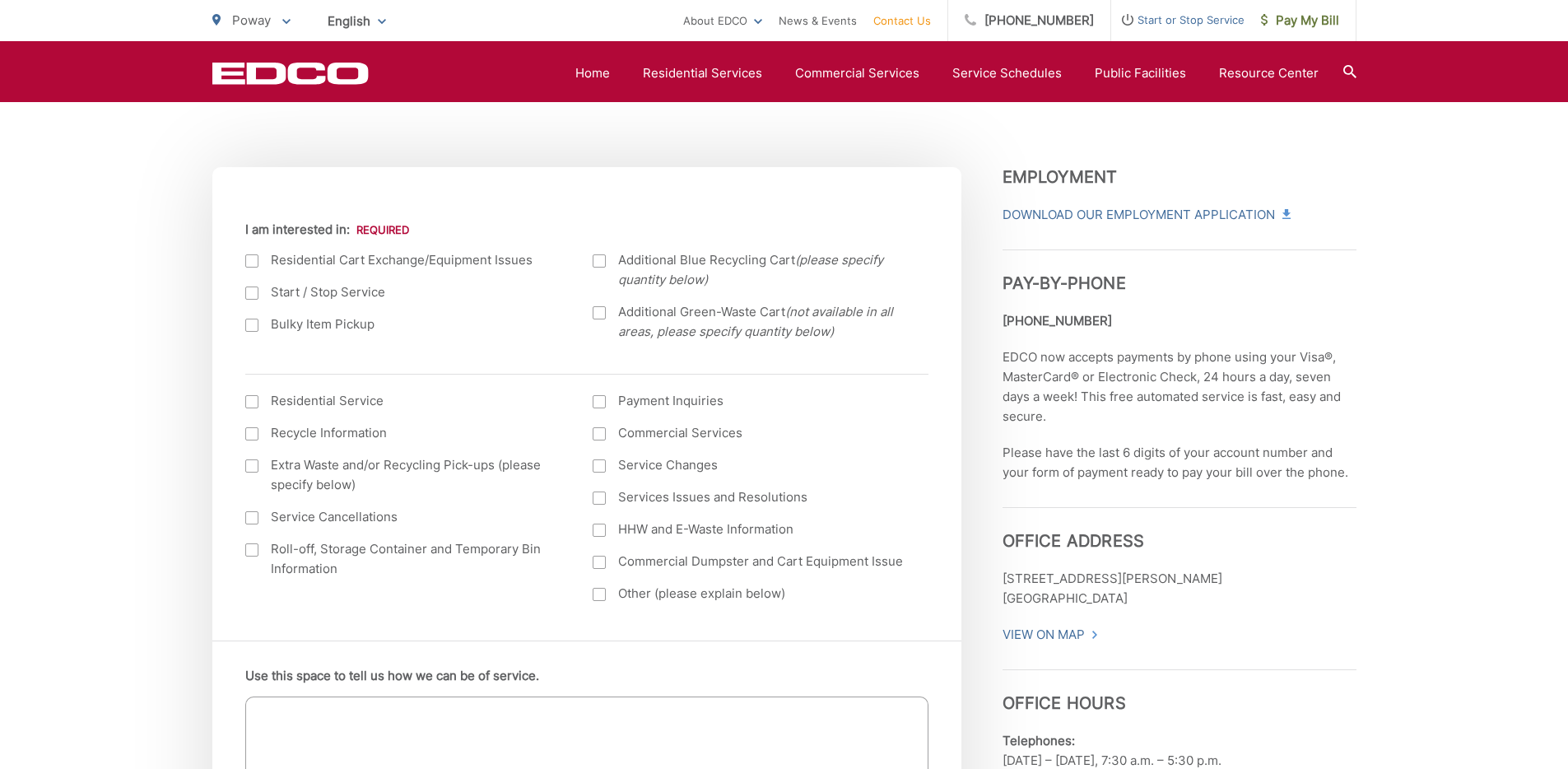
click at [283, 404] on label "Residential Service" at bounding box center [403, 400] width 315 height 20
click at [0, 0] on input "I am interested in: (continued) *" at bounding box center [0, 0] width 0 height 0
click at [257, 405] on div at bounding box center [252, 402] width 14 height 14
click at [0, 0] on input "I am interested in: (continued) *" at bounding box center [0, 0] width 0 height 0
drag, startPoint x: 339, startPoint y: 569, endPoint x: 274, endPoint y: 548, distance: 68.3
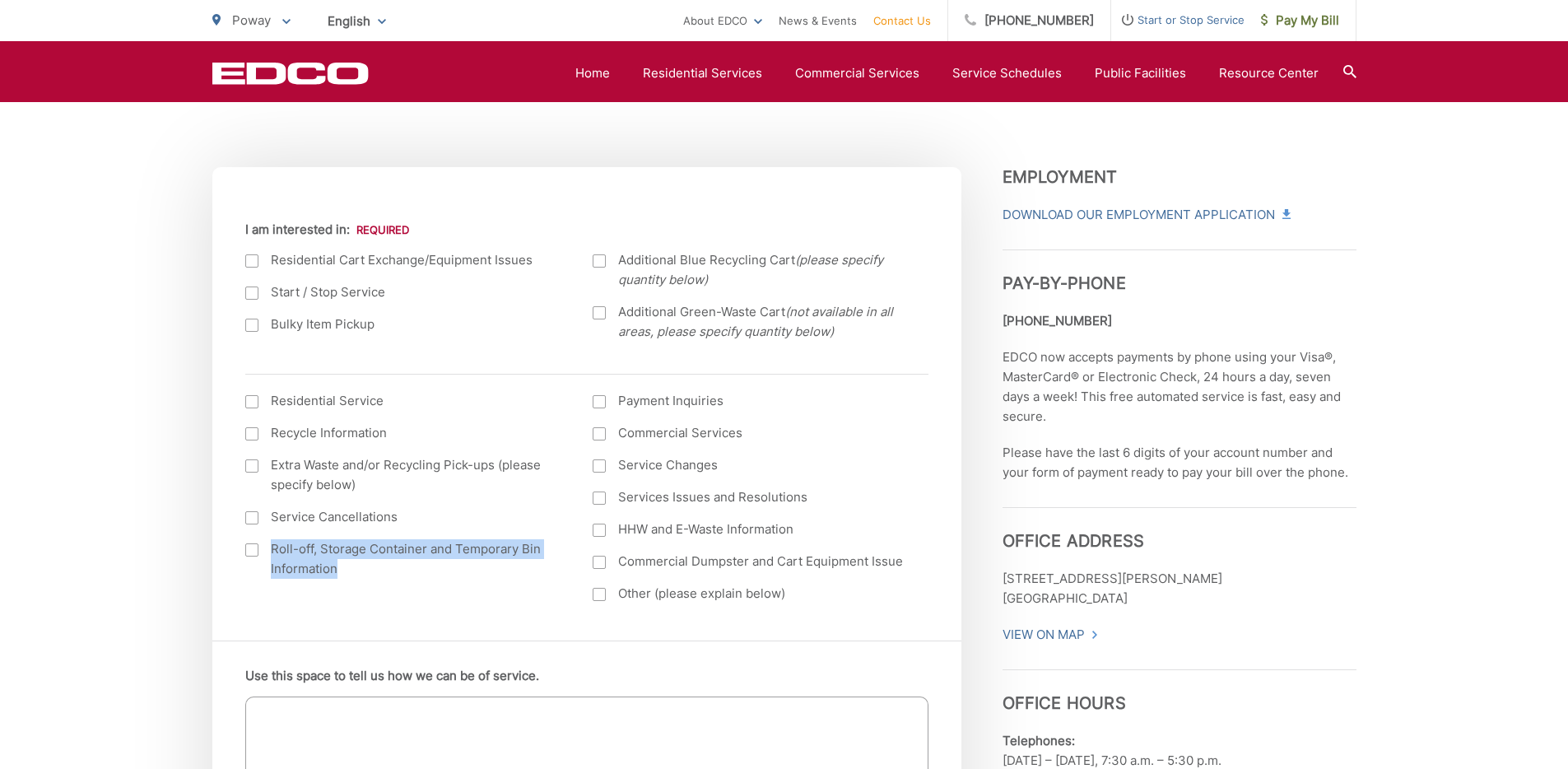
click at [274, 548] on label "Roll-off, Storage Container and Temporary Bin Information" at bounding box center [403, 559] width 315 height 40
click at [252, 553] on div at bounding box center [252, 550] width 14 height 14
click at [0, 0] on input "Roll-off, Storage Container and Temporary Bin Information" at bounding box center [0, 0] width 0 height 0
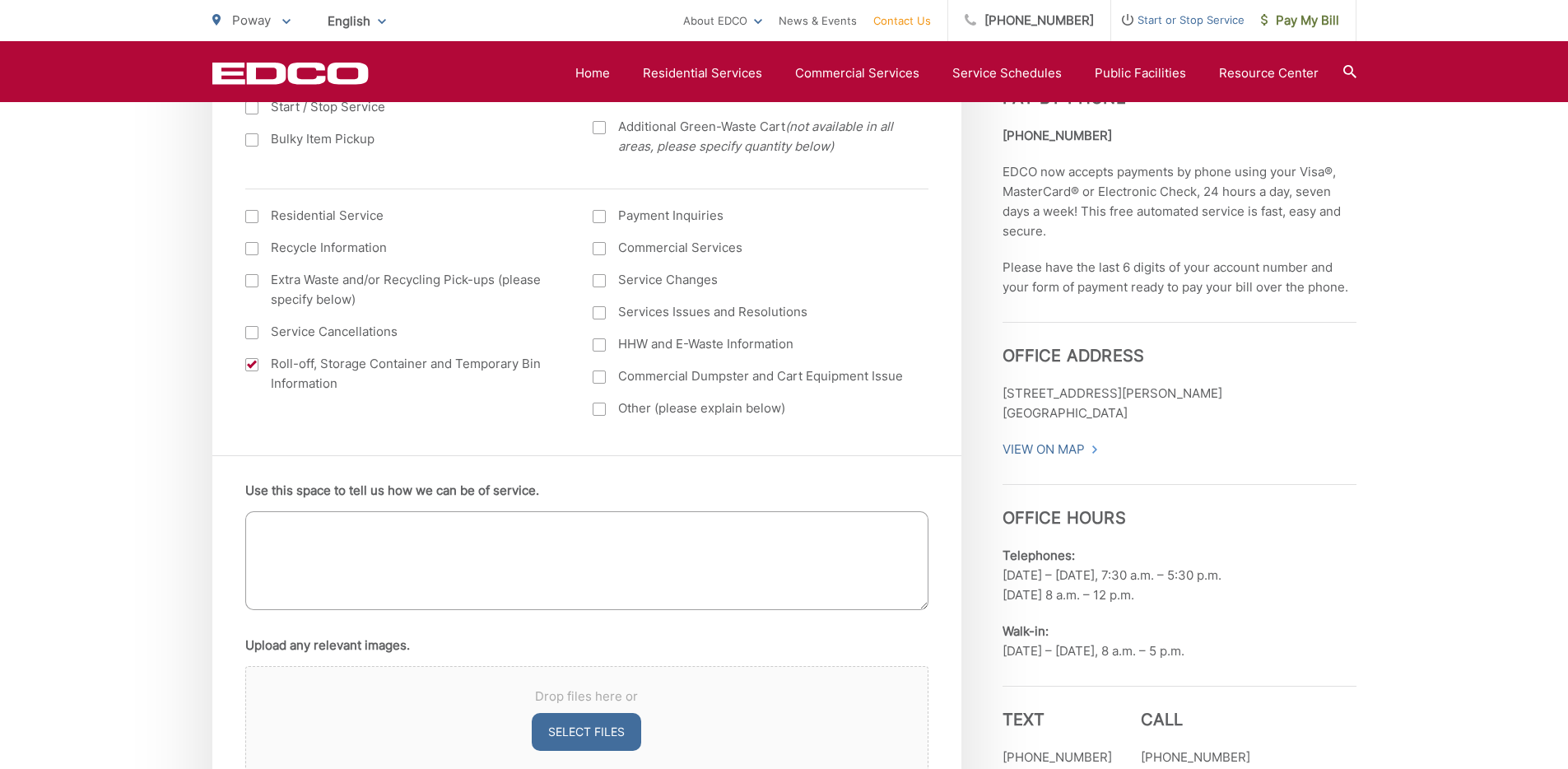
scroll to position [772, 0]
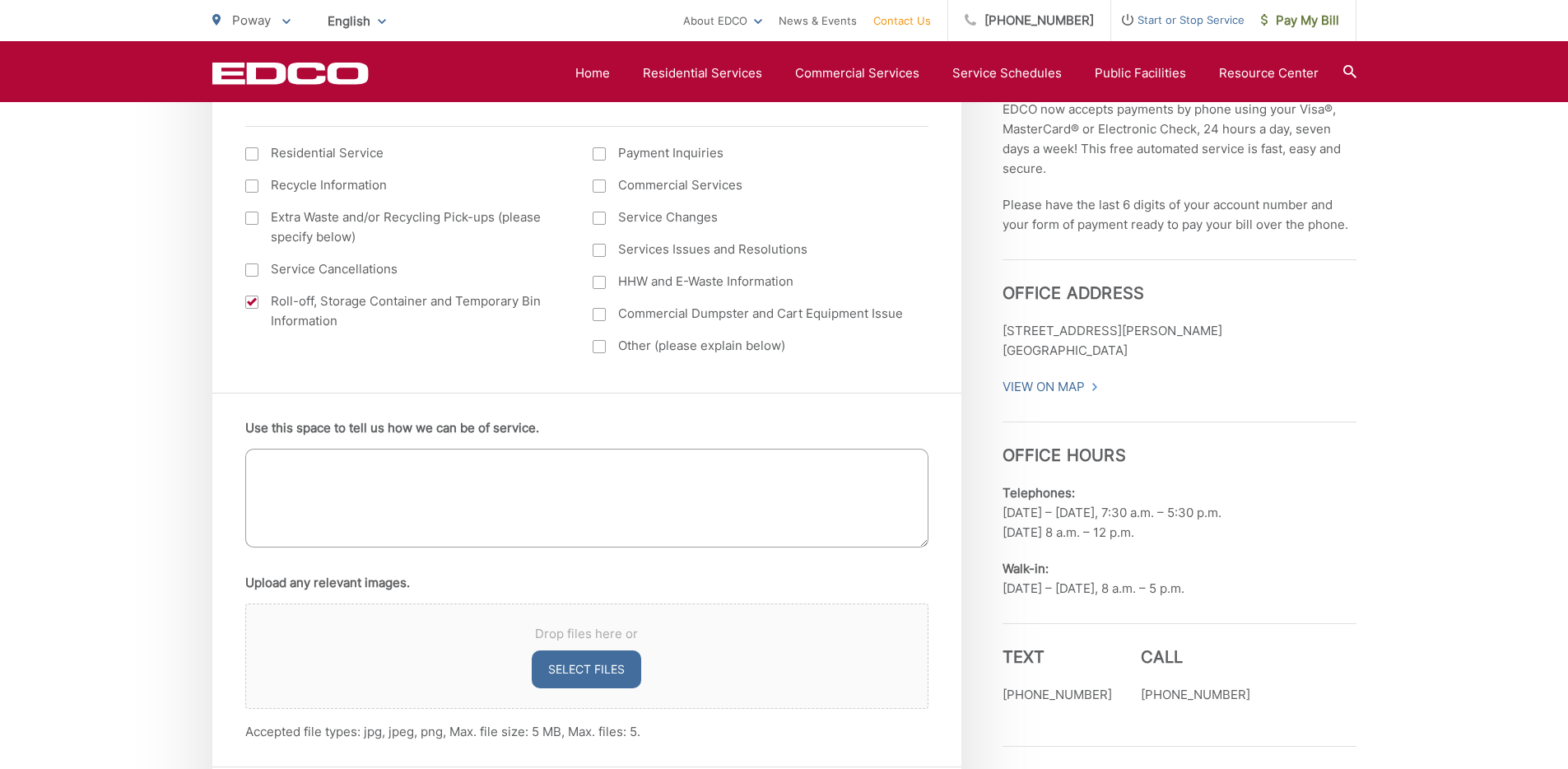
click at [391, 502] on textarea "Use this space to tell us how we can be of service." at bounding box center [587, 498] width 684 height 98
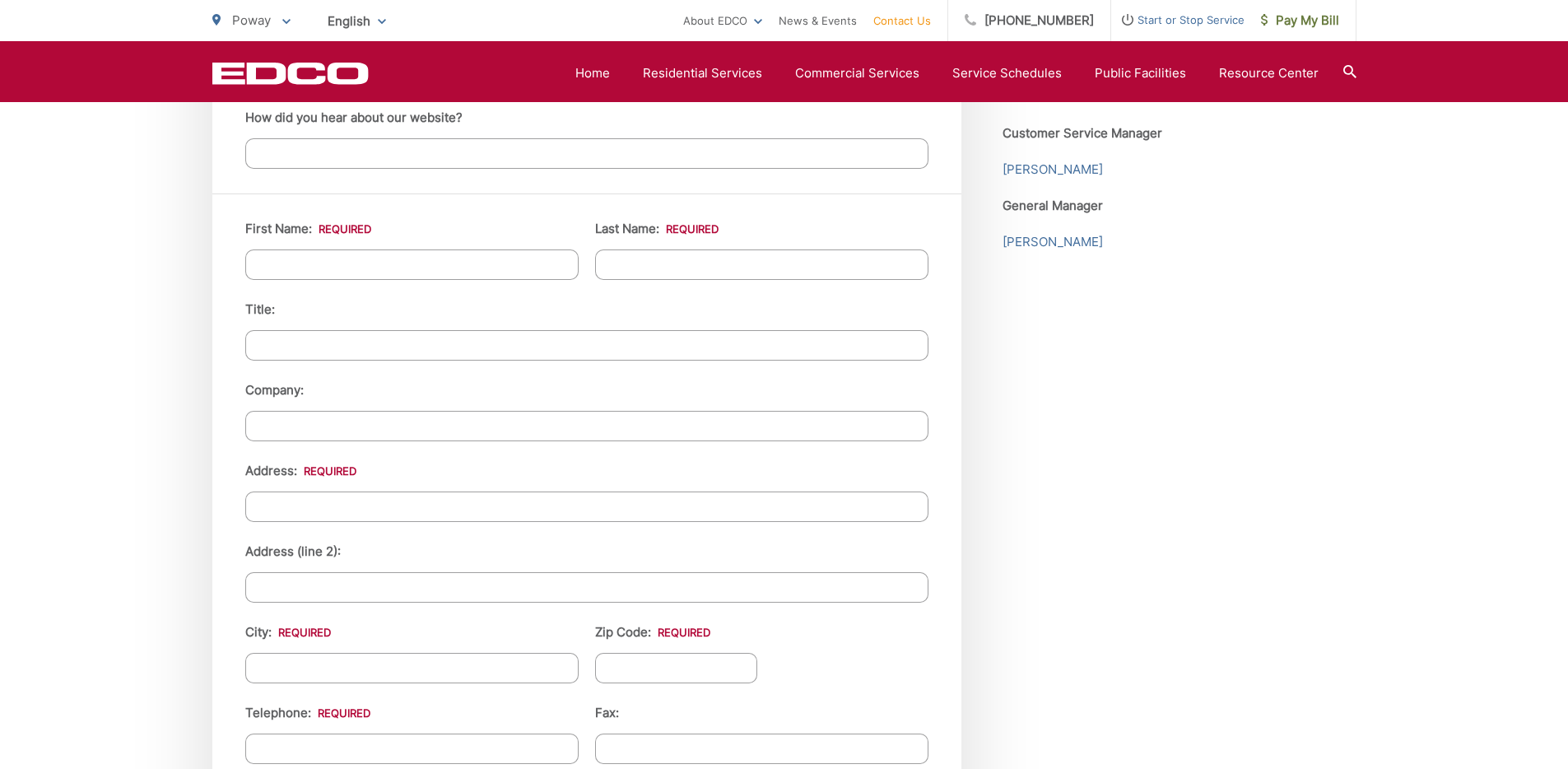
scroll to position [1472, 0]
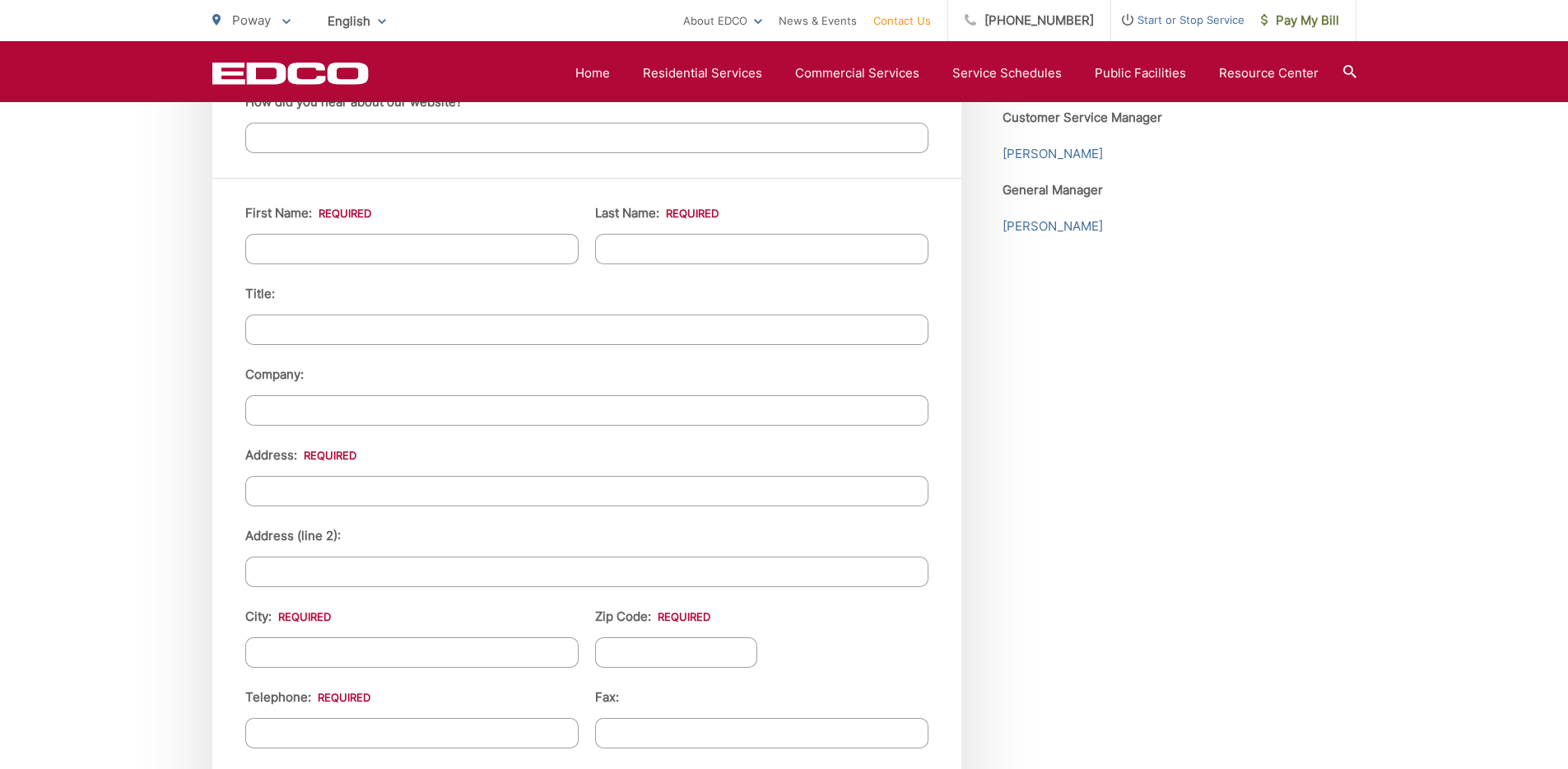
type textarea "I'm hoping to rent a temporary dumpster to clean out a room."
click at [370, 258] on input "First Name: *" at bounding box center [411, 249] width 333 height 31
type input "[PERSON_NAME]"
click at [318, 497] on input "Address: *" at bounding box center [587, 491] width 684 height 31
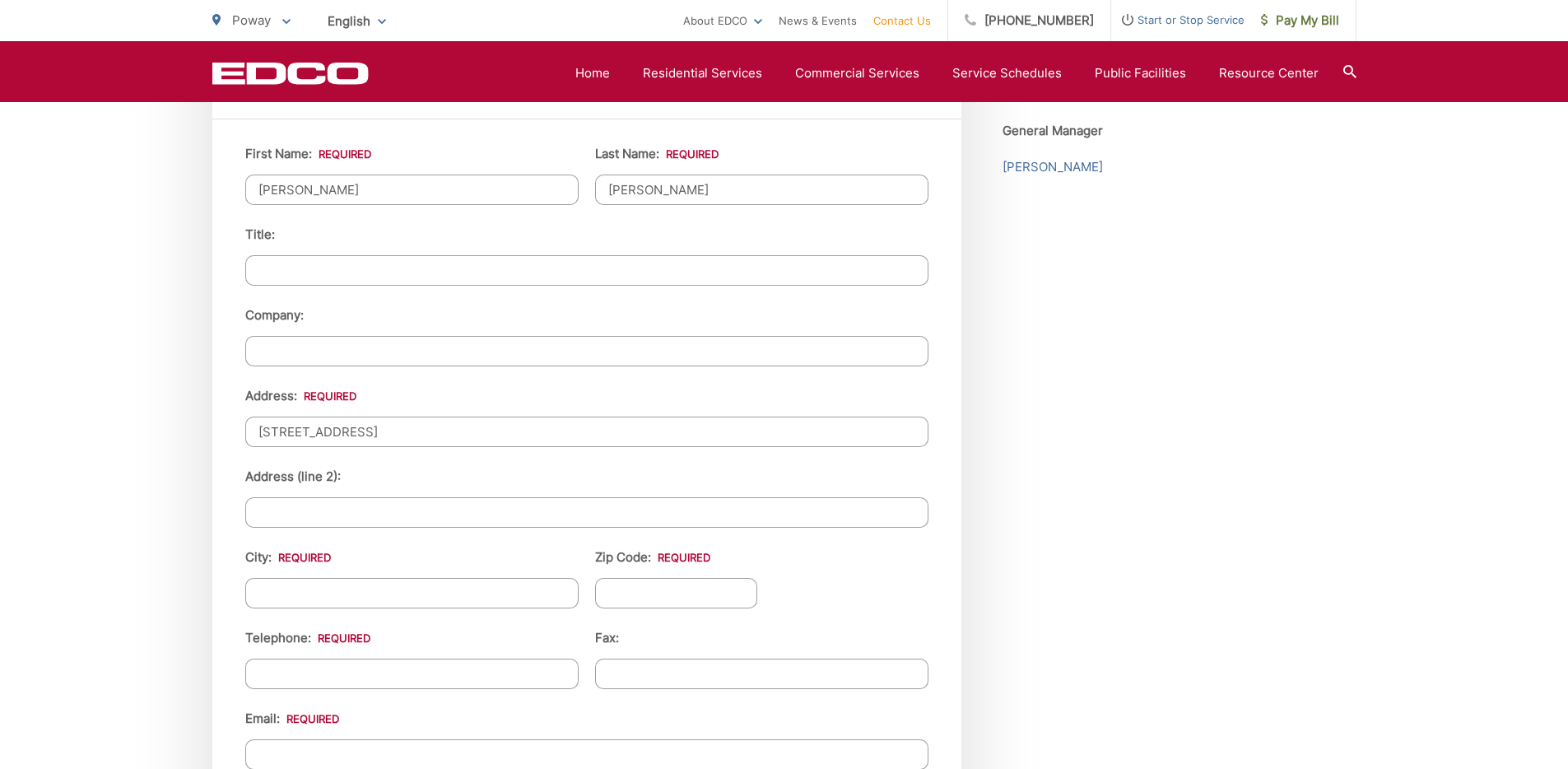
scroll to position [1598, 0]
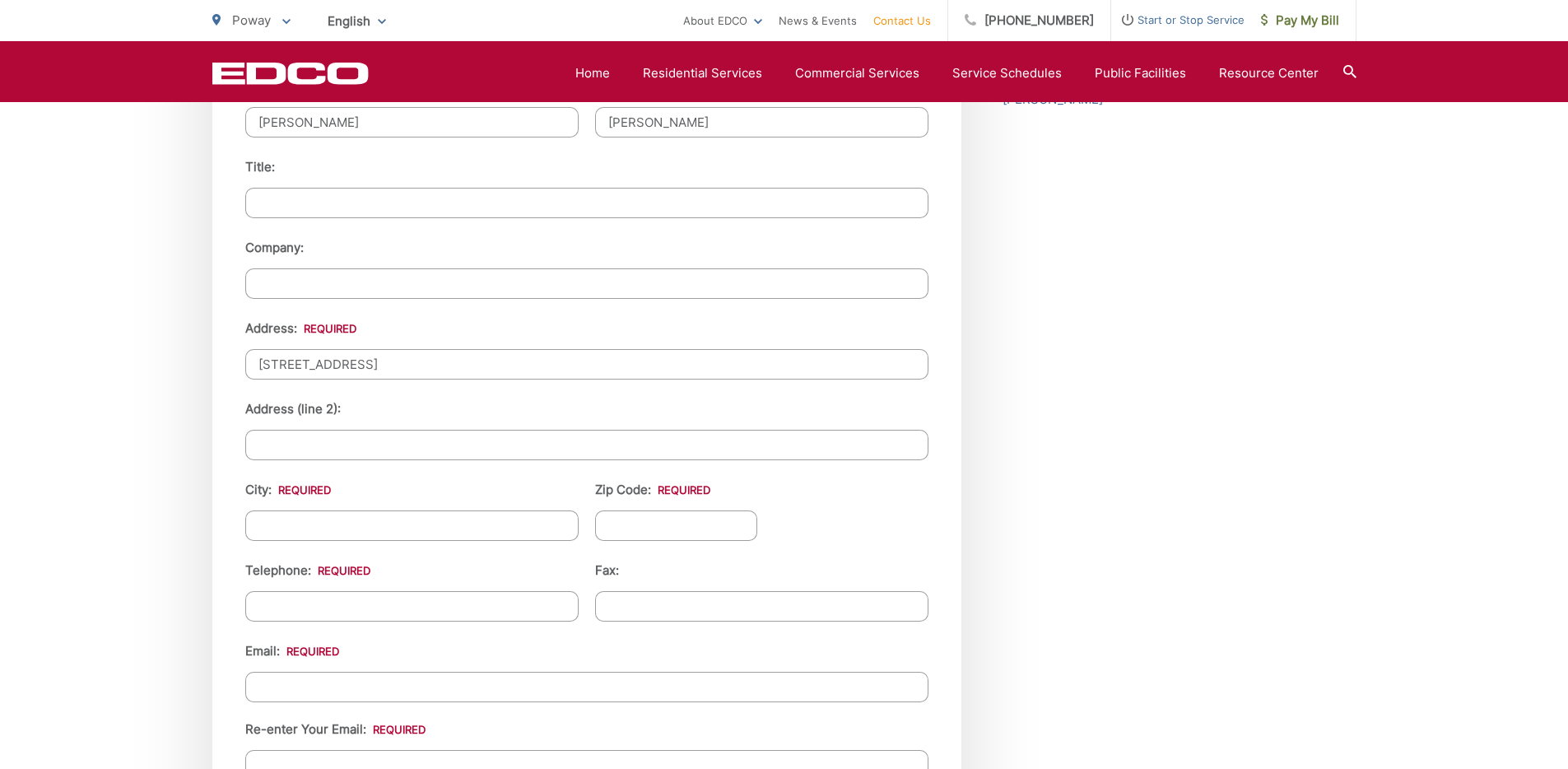
type input "[STREET_ADDRESS]"
click at [306, 529] on input "City: *" at bounding box center [411, 526] width 333 height 31
type input "Poway"
type input "92064"
click at [309, 604] on input "(___) ___-____" at bounding box center [411, 606] width 333 height 31
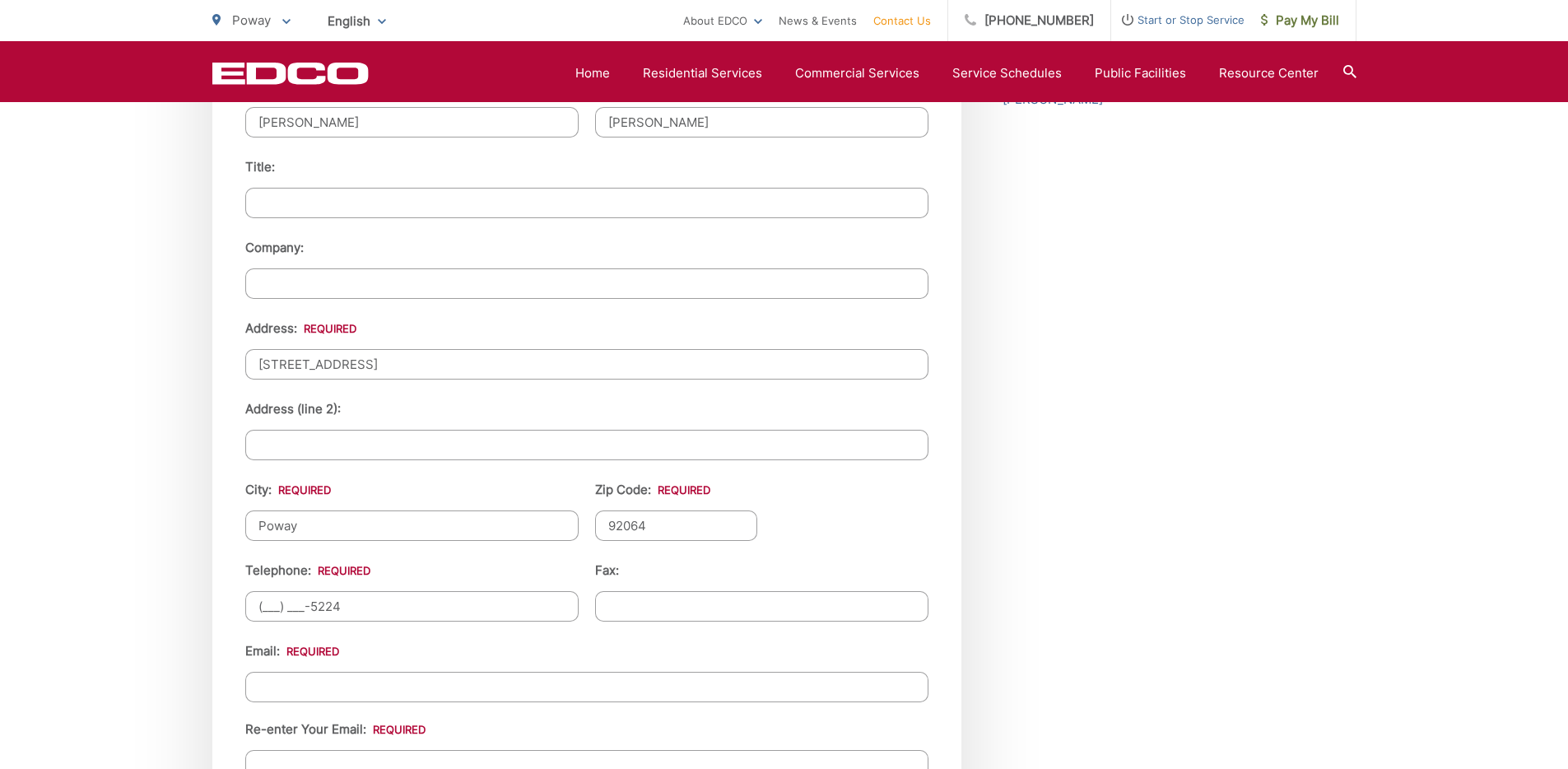
click at [264, 605] on input "(___) ___-5224" at bounding box center [411, 606] width 333 height 31
type input "[PHONE_NUMBER]"
click at [312, 688] on input "Email *" at bounding box center [587, 687] width 684 height 31
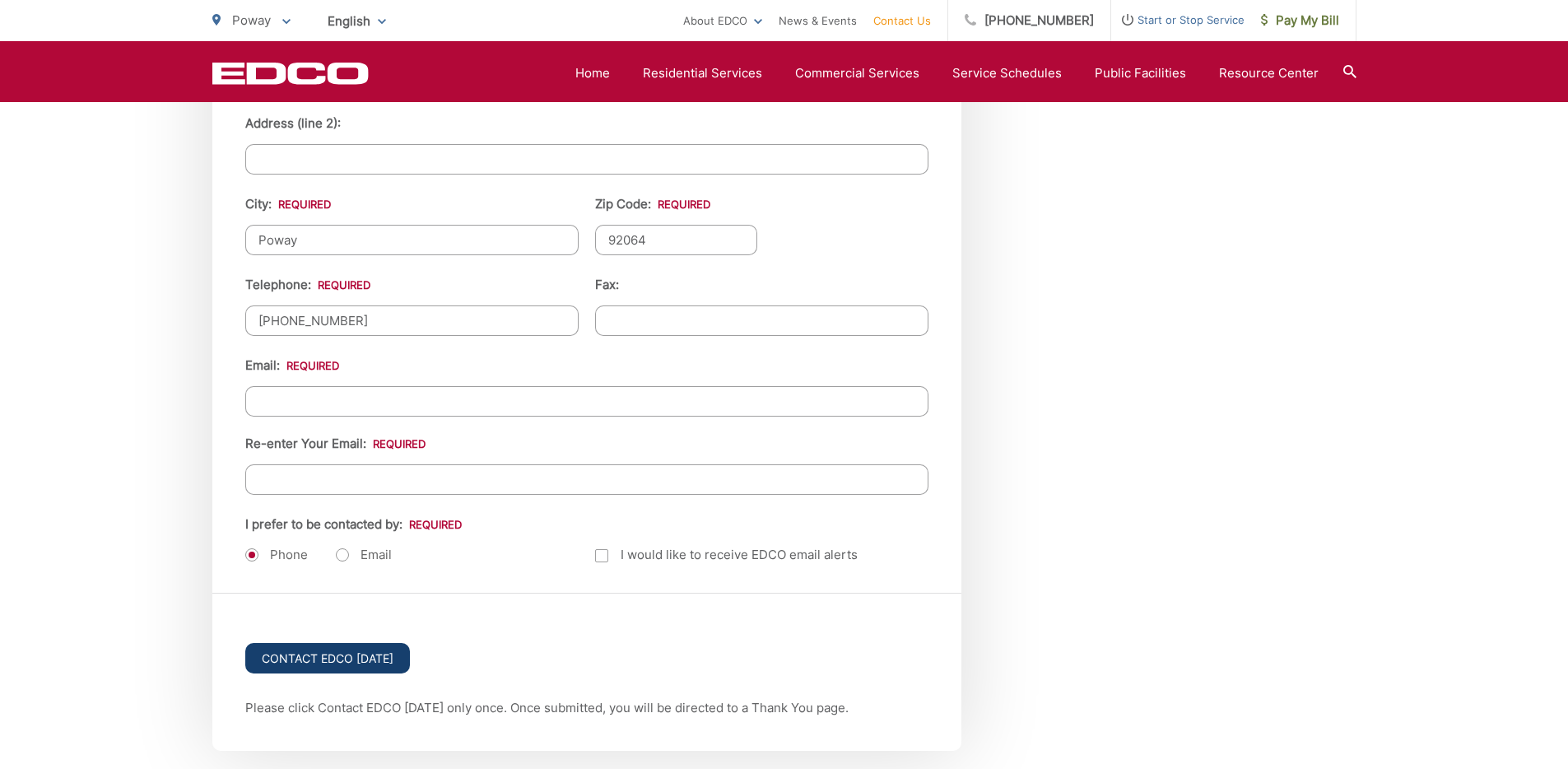
scroll to position [1892, 0]
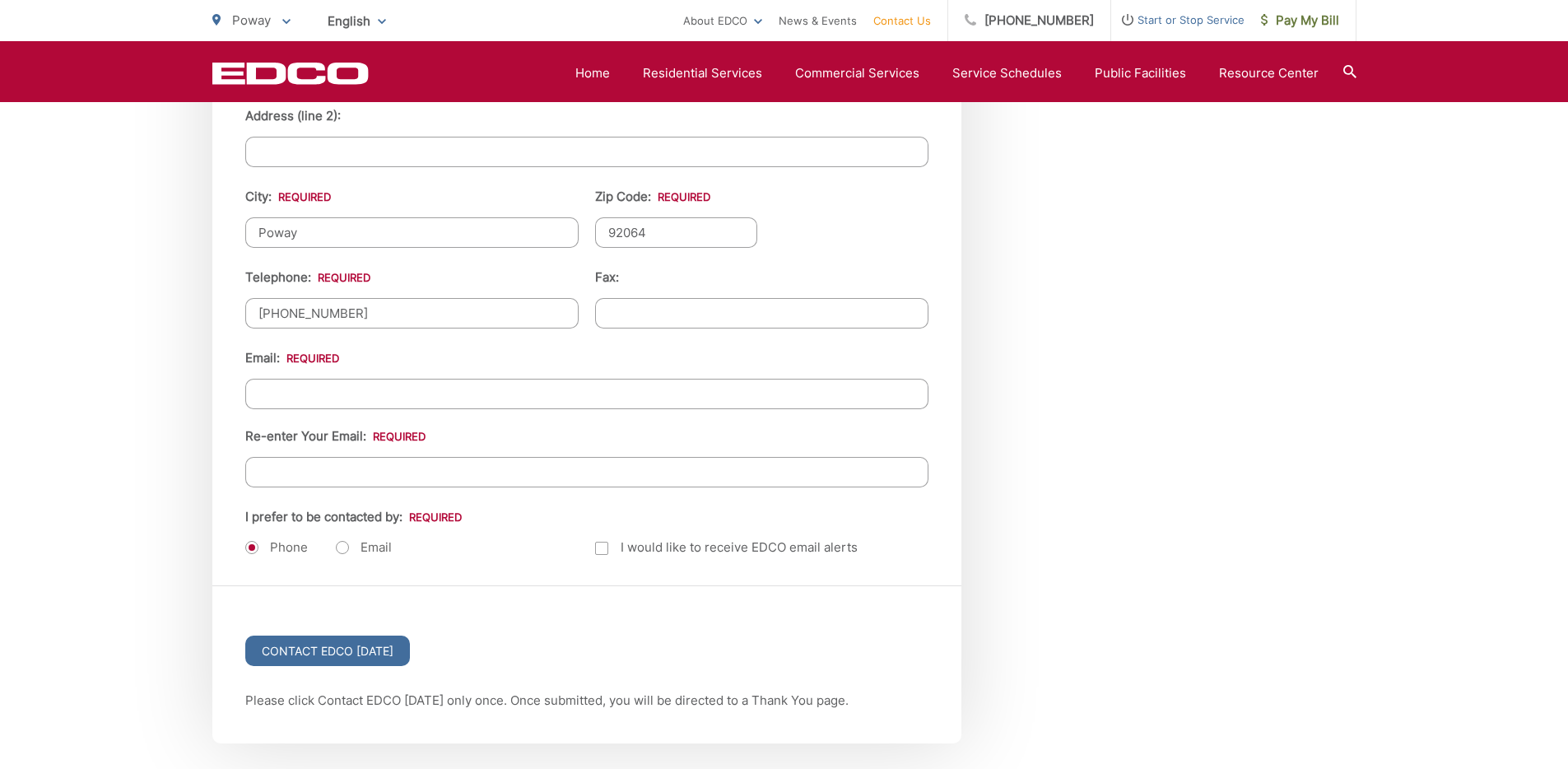
click at [351, 544] on label "Email" at bounding box center [364, 547] width 56 height 16
radio input "true"
click at [311, 395] on input "Email *" at bounding box center [587, 394] width 684 height 31
type input "zoemendez316@gmail.com"
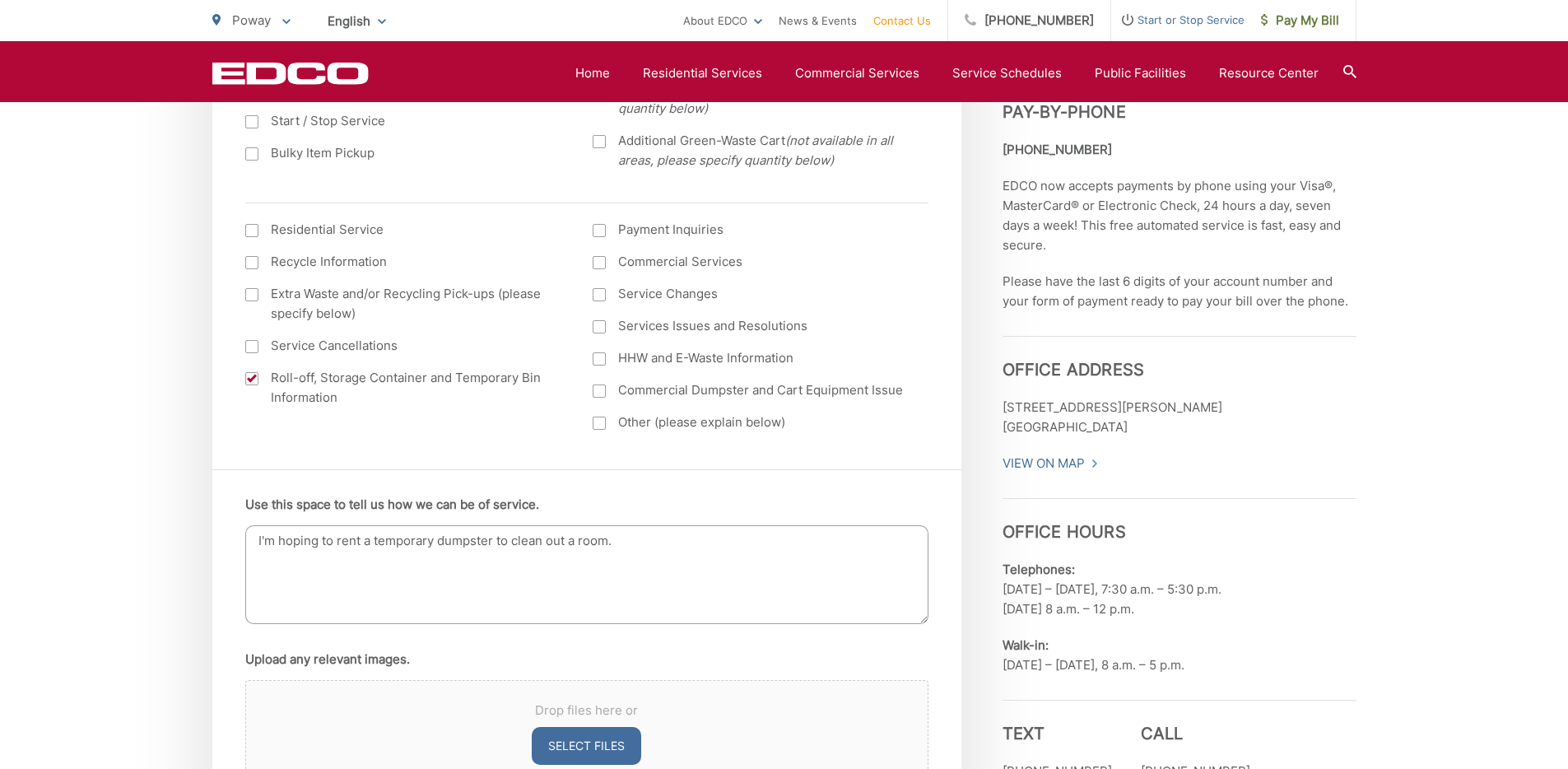
scroll to position [726, 0]
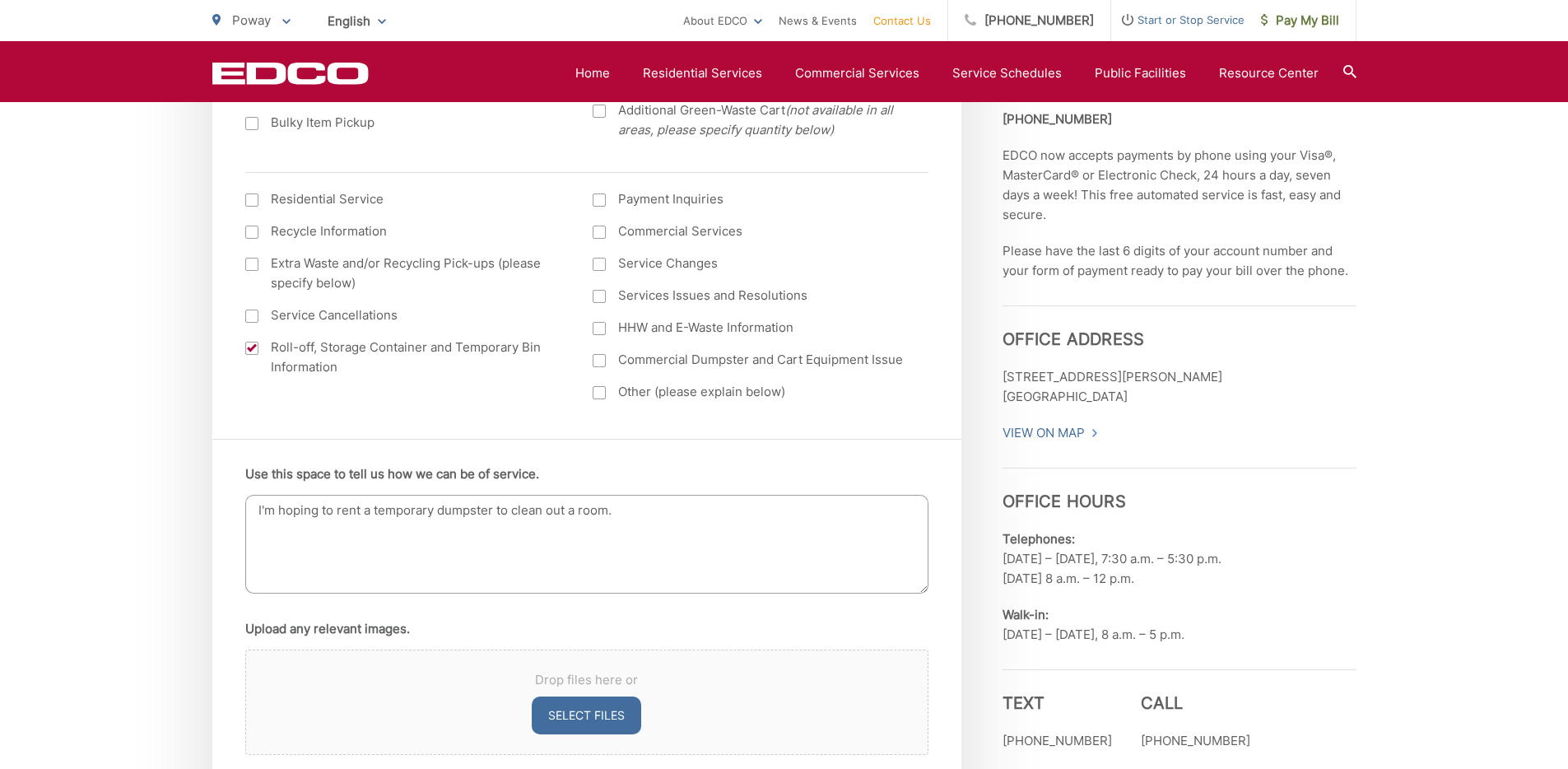
type input "zoemendez316@gmail.com"
click at [626, 513] on textarea "I'm hoping to rent a temporary dumpster to clean out a room." at bounding box center [587, 543] width 684 height 98
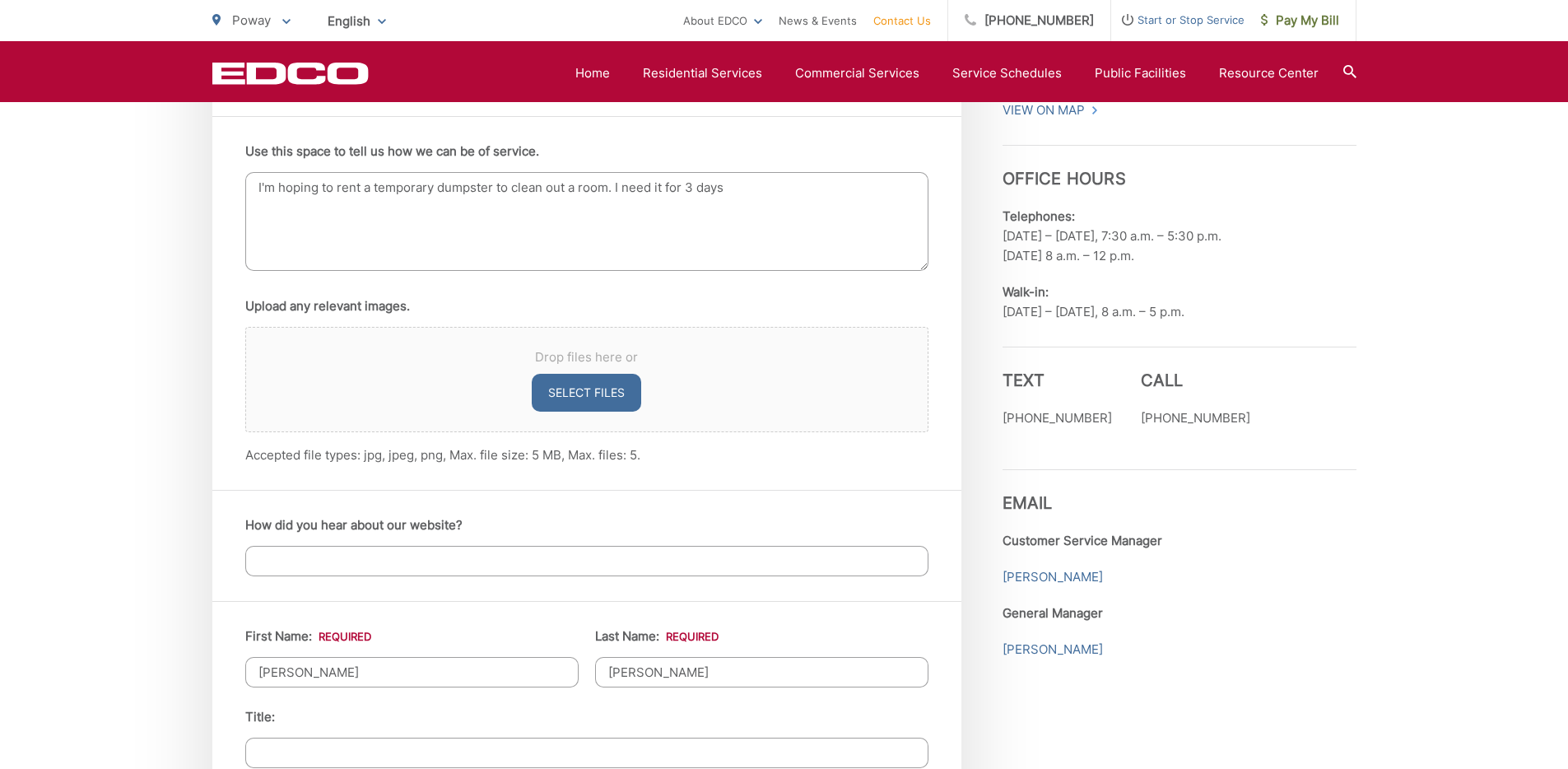
scroll to position [872, 0]
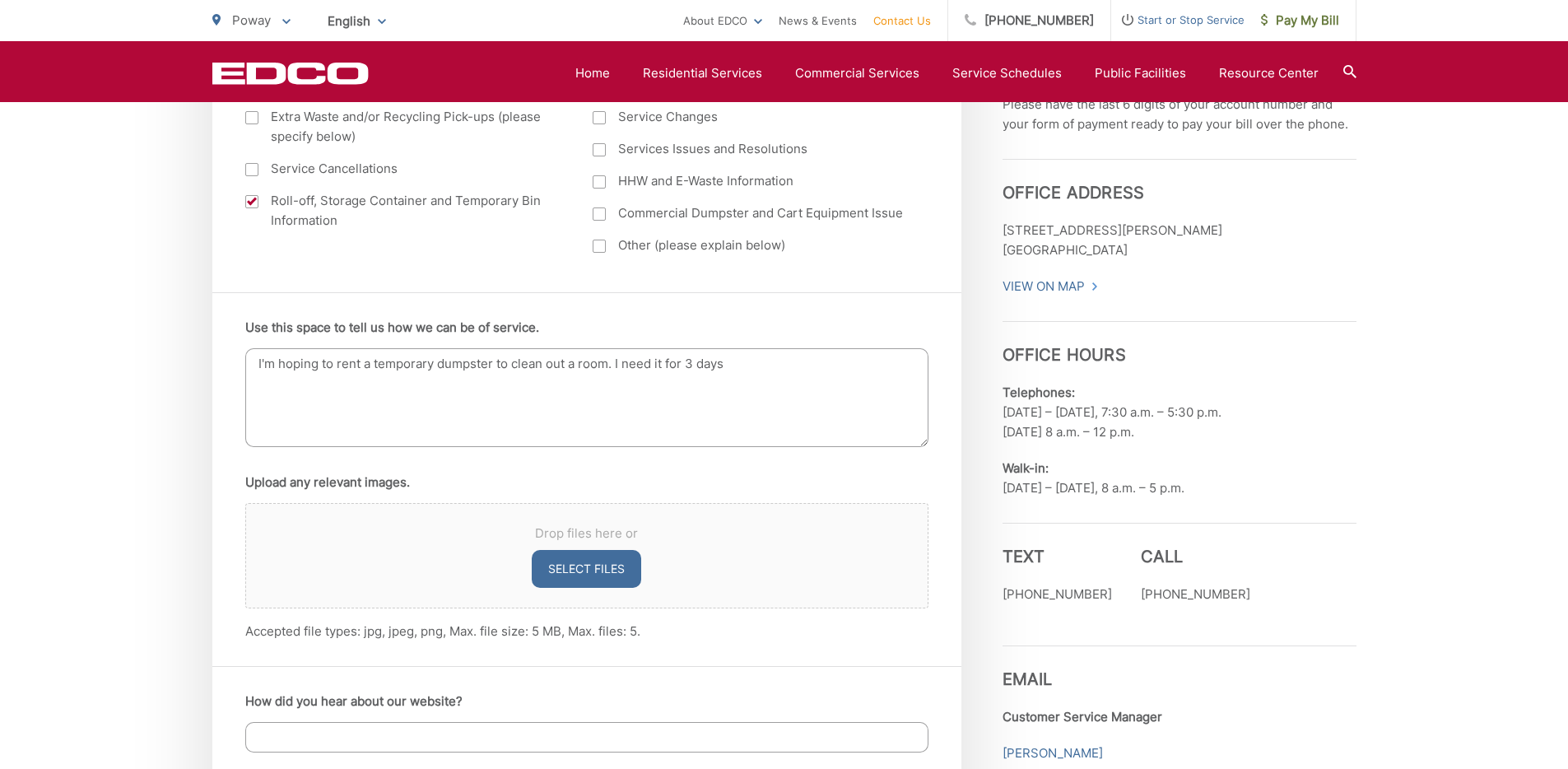
click at [693, 365] on textarea "I'm hoping to rent a temporary dumpster to clean out a room. I need it for 3 da…" at bounding box center [587, 398] width 684 height 98
drag, startPoint x: 608, startPoint y: 366, endPoint x: 623, endPoint y: 399, distance: 36.2
click at [611, 371] on textarea "I'm hoping to rent a temporary dumpster to clean out a room. I need it for 3 to…" at bounding box center [587, 398] width 684 height 98
drag, startPoint x: 604, startPoint y: 359, endPoint x: 604, endPoint y: 375, distance: 16.0
click at [604, 359] on textarea "I'm hoping to rent a temporary dumpster to clean out a room. I need it for 3 to…" at bounding box center [587, 398] width 684 height 98
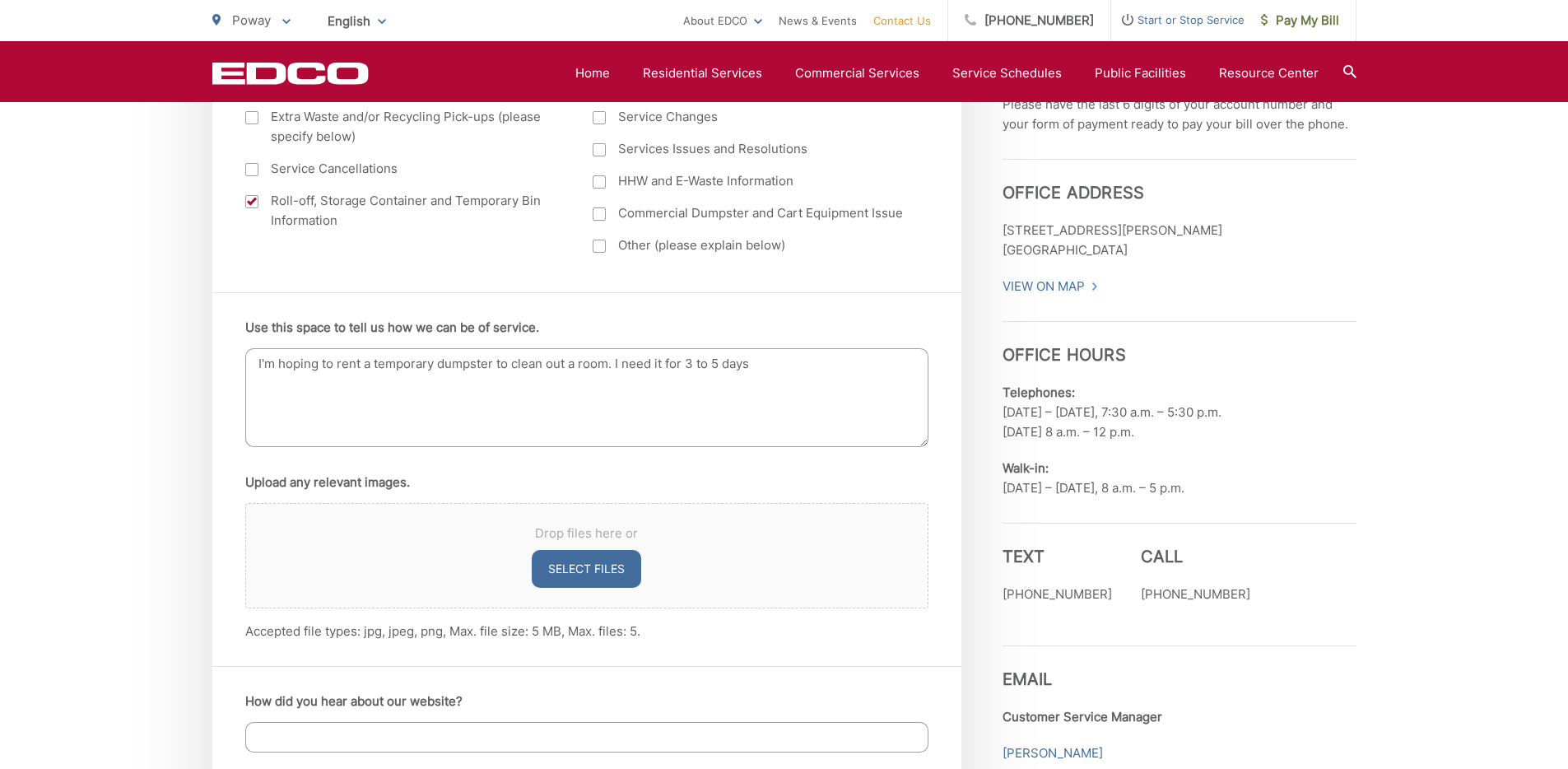
click at [600, 364] on textarea "I'm hoping to rent a temporary dumpster to clean out a room. I need it for 3 to…" at bounding box center [587, 398] width 684 height 98
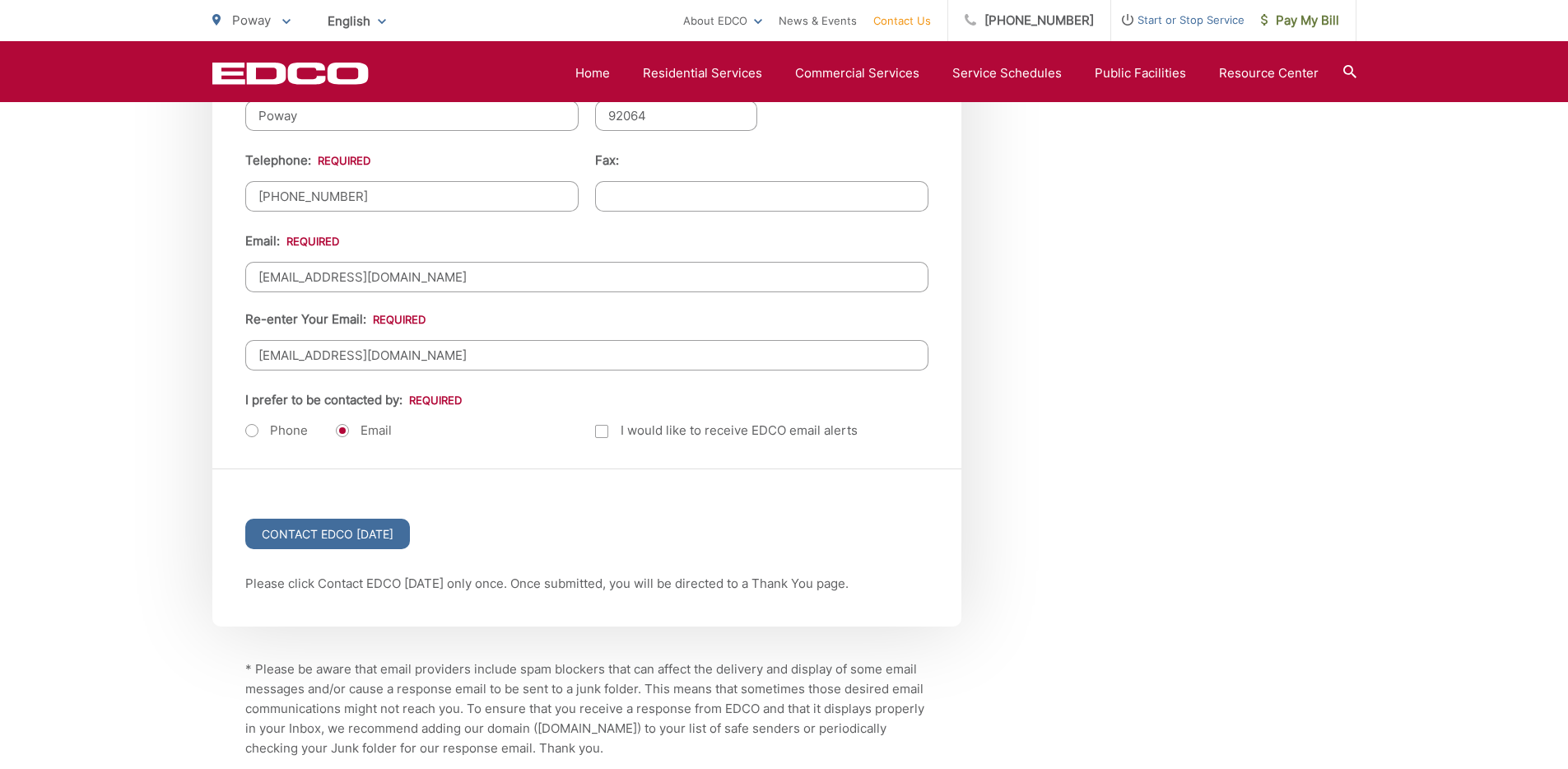
scroll to position [2198, 0]
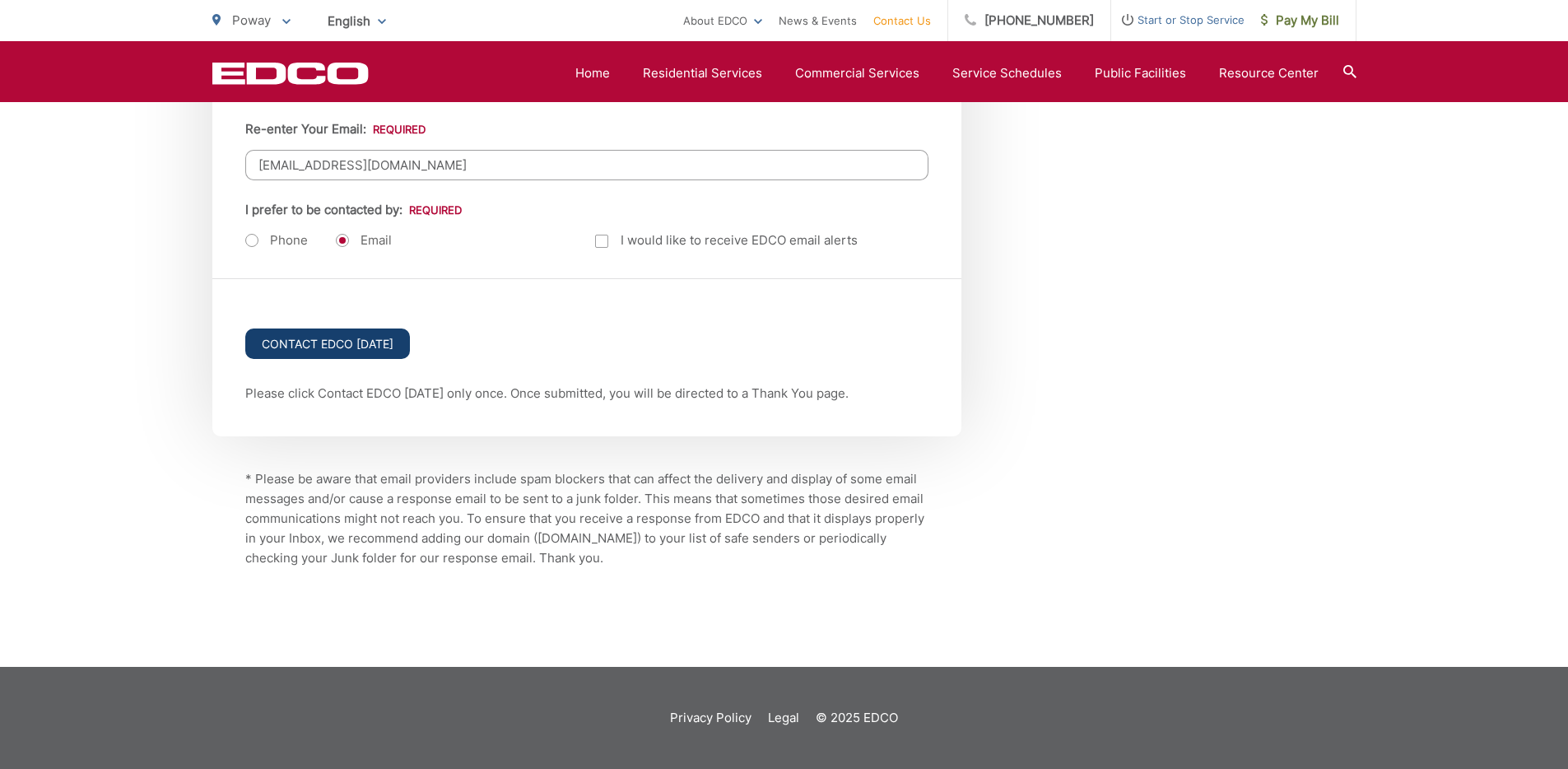
type textarea "I'm hoping to rent a temporary dumpster to clean out a room. I need it for 3 to…"
click at [332, 347] on input "Contact EDCO Today" at bounding box center [327, 343] width 165 height 31
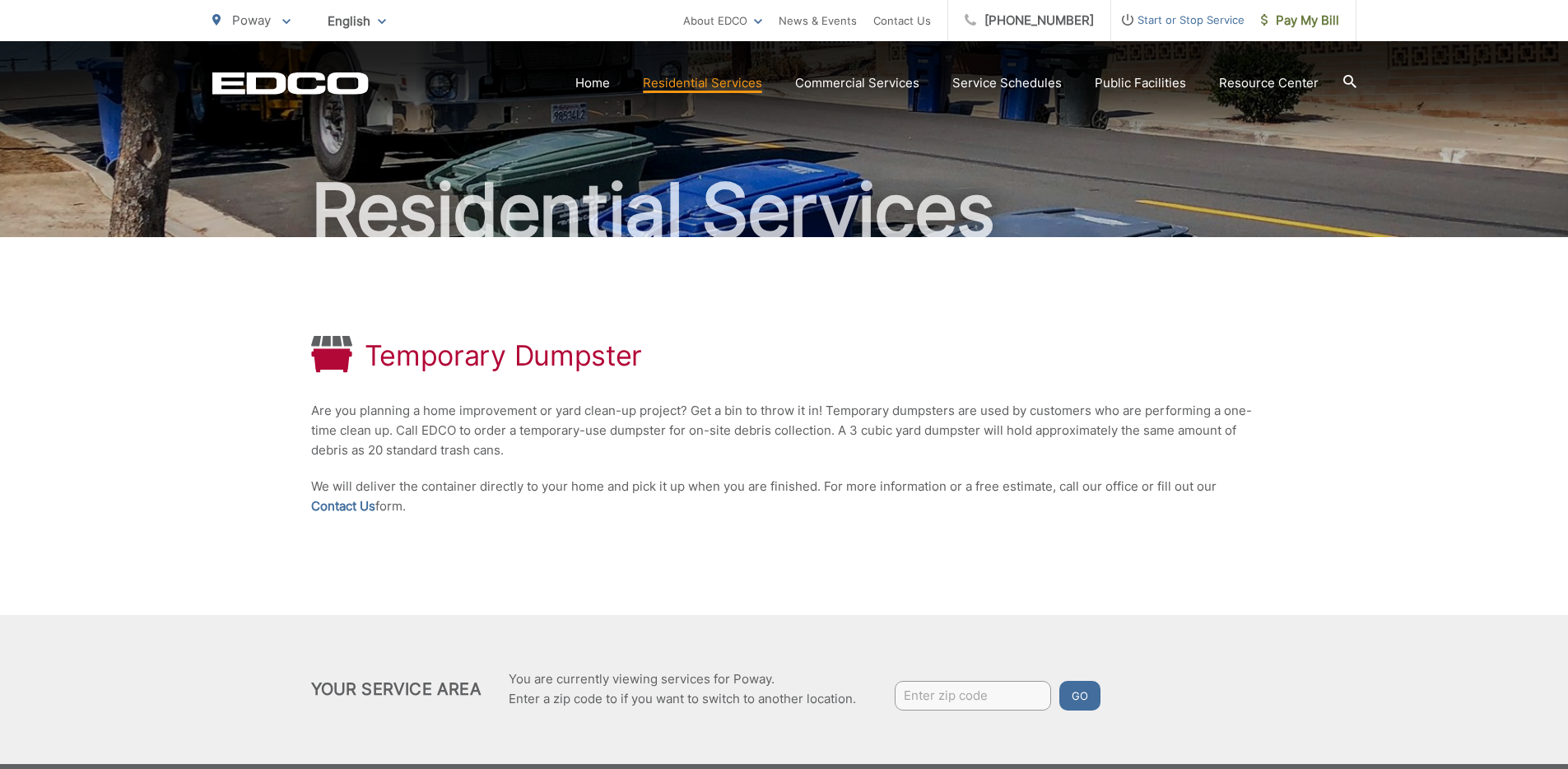
scroll to position [111, 0]
